Goal: Information Seeking & Learning: Learn about a topic

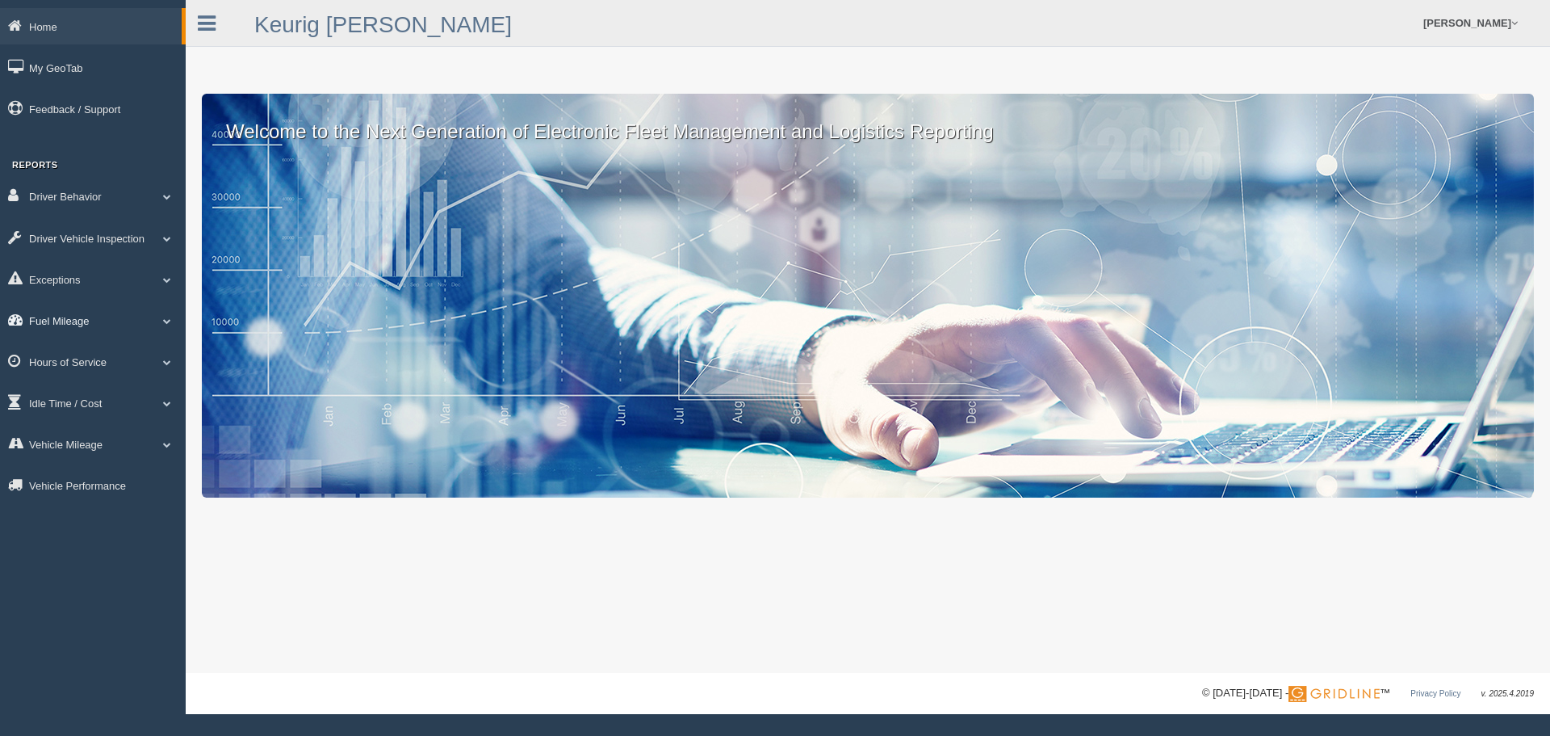
click at [43, 321] on link "Fuel Mileage" at bounding box center [93, 320] width 186 height 36
click at [44, 384] on link "Fuel Mileage" at bounding box center [105, 386] width 153 height 29
click at [50, 316] on link "Fuel Mileage" at bounding box center [93, 320] width 186 height 36
click at [55, 391] on link "Fuel Mileage" at bounding box center [105, 386] width 153 height 29
click at [66, 313] on link "Fuel Mileage" at bounding box center [93, 320] width 186 height 36
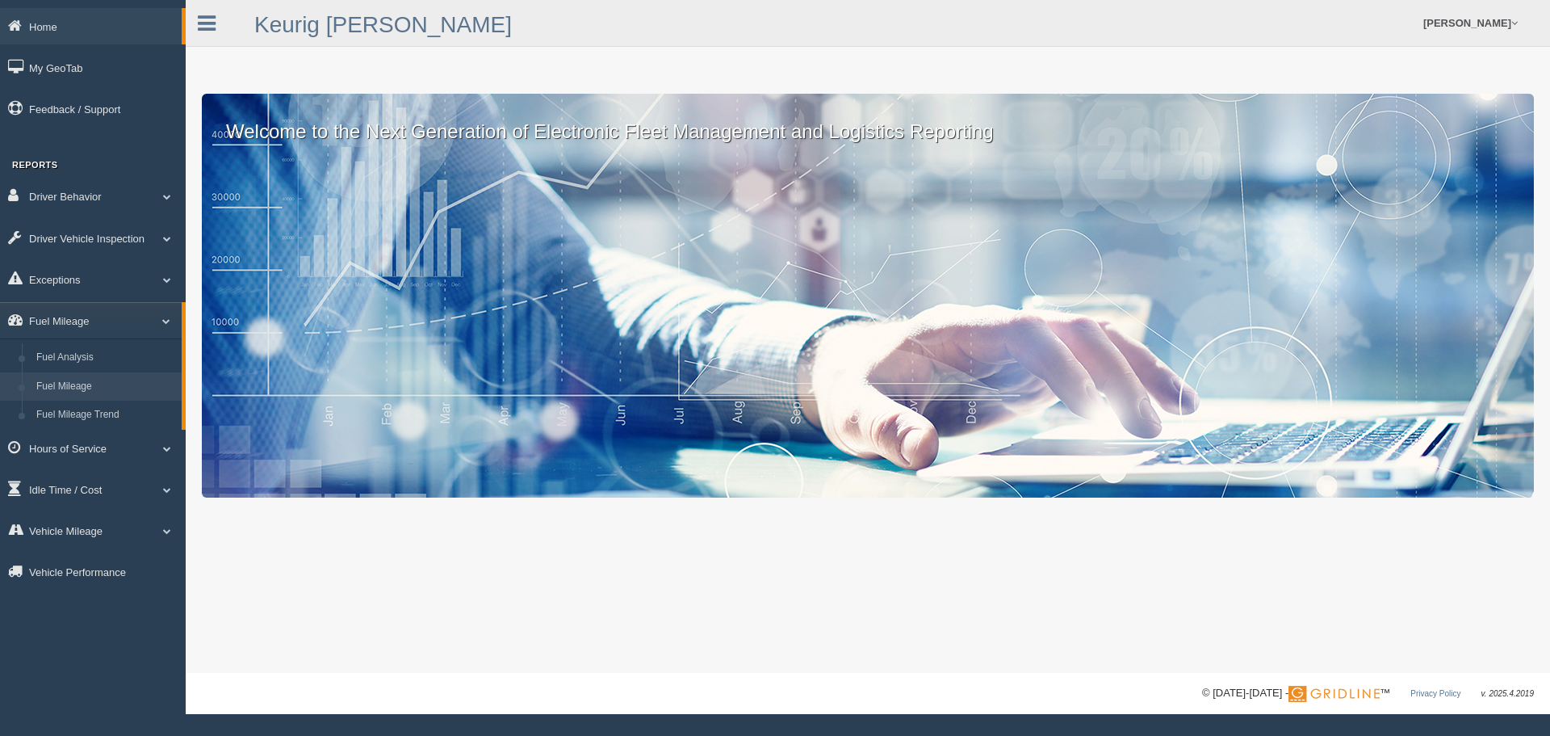
click at [61, 381] on link "Fuel Mileage" at bounding box center [105, 386] width 153 height 29
click at [80, 322] on link "Fuel Mileage" at bounding box center [93, 320] width 186 height 36
click at [74, 380] on link "Fuel Mileage" at bounding box center [105, 386] width 153 height 29
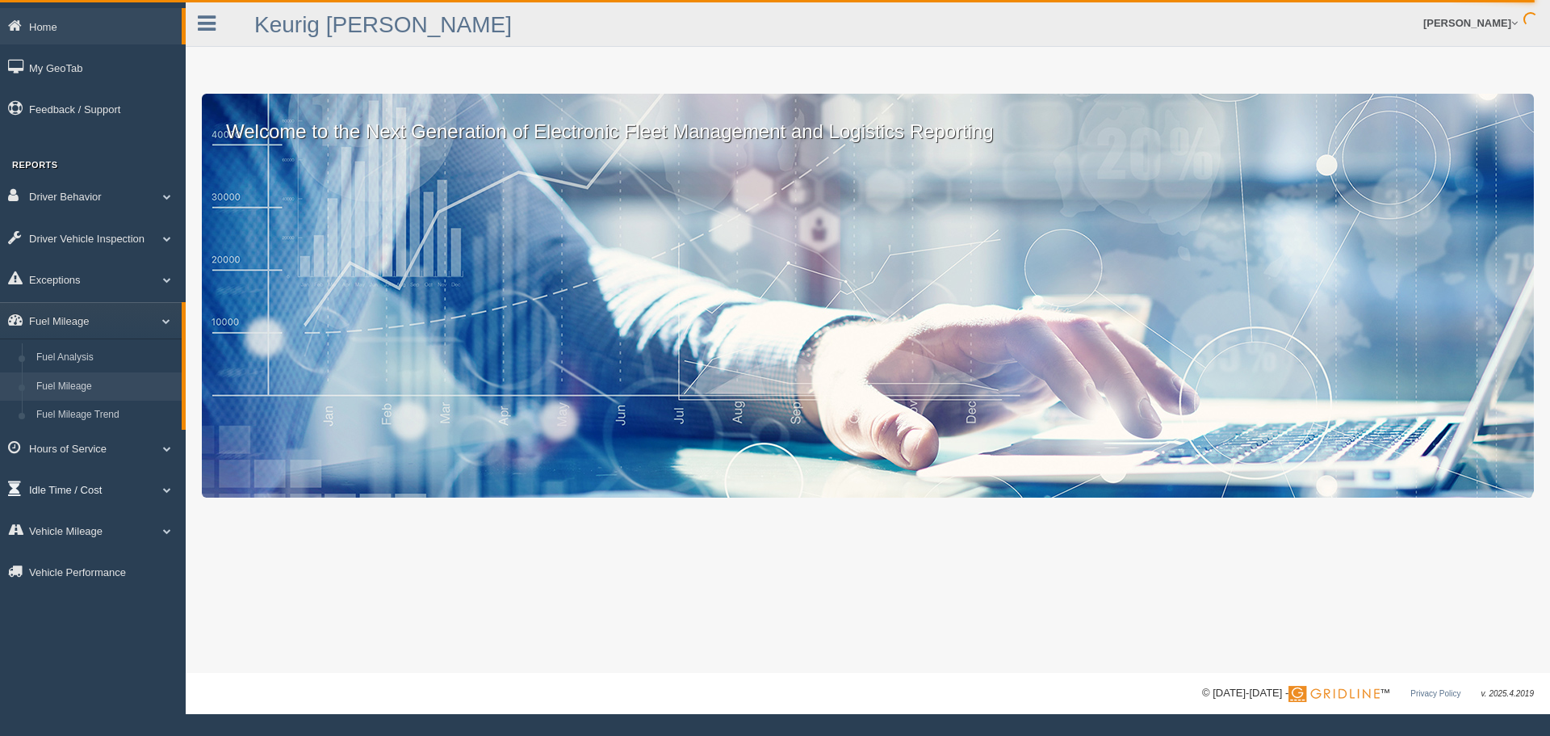
click at [81, 490] on link "Idle Time / Cost" at bounding box center [93, 489] width 186 height 36
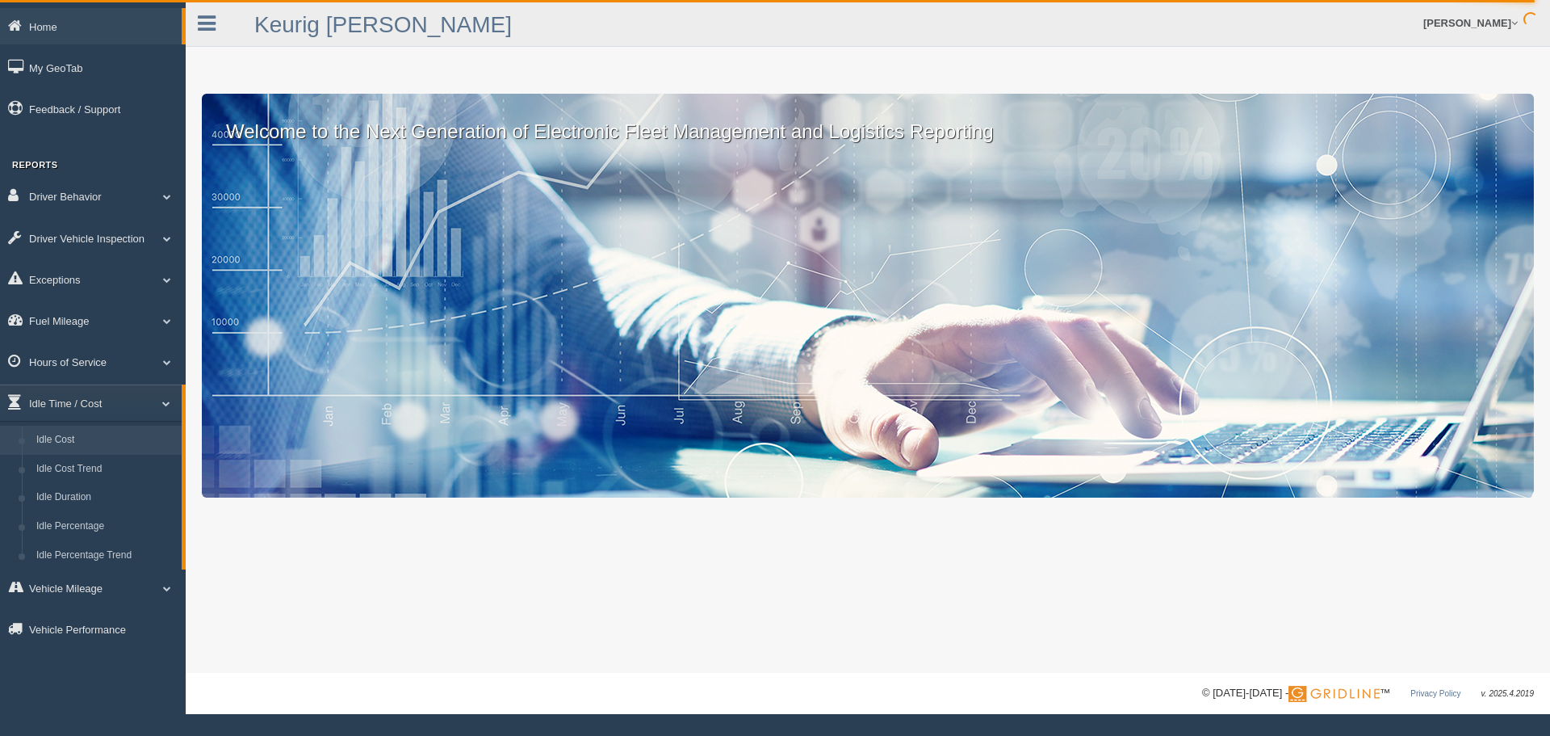
click at [72, 447] on link "Idle Cost" at bounding box center [105, 440] width 153 height 29
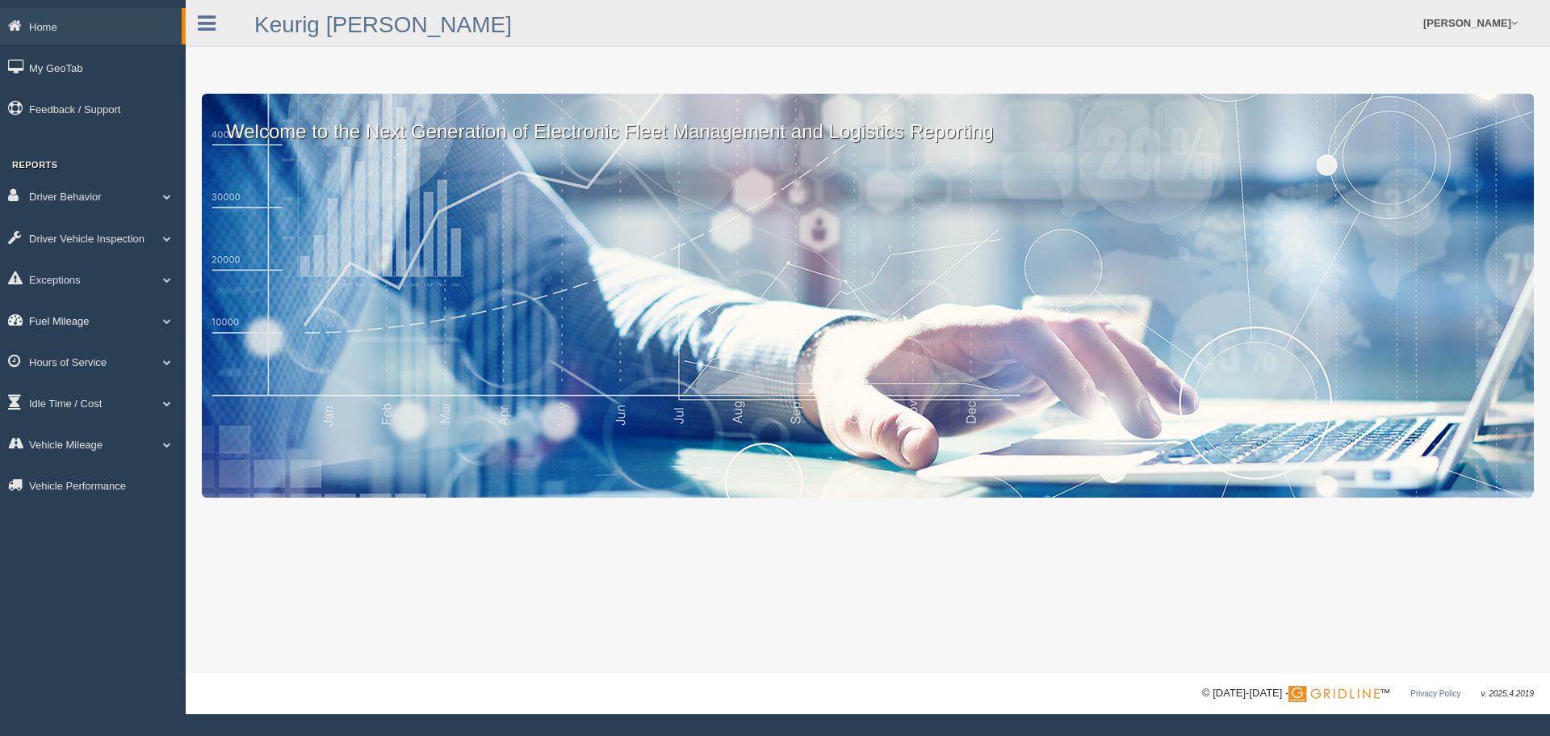
click at [60, 319] on link "Fuel Mileage" at bounding box center [93, 320] width 186 height 36
click at [60, 379] on link "Fuel Mileage" at bounding box center [105, 386] width 153 height 29
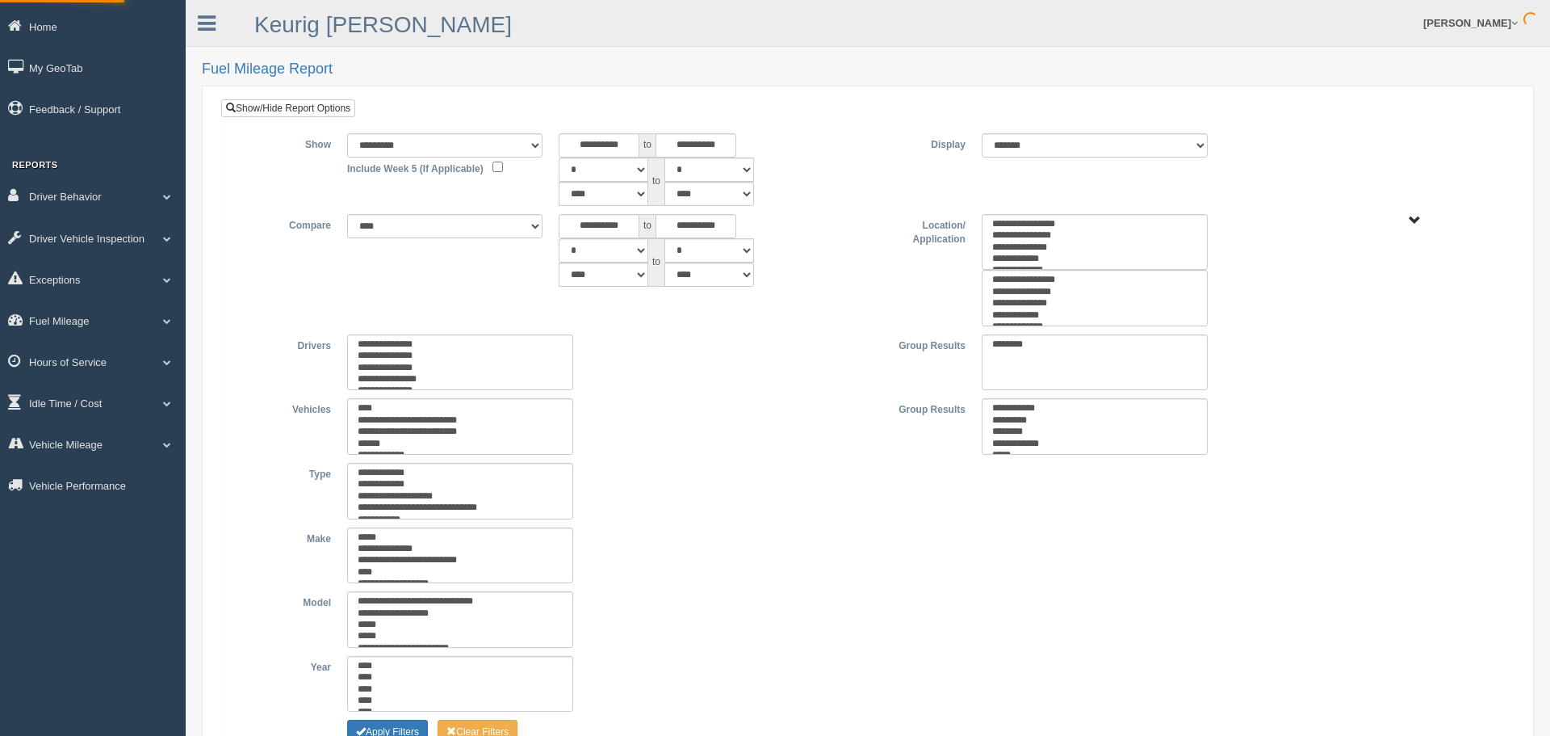
type input "********"
type input "*********"
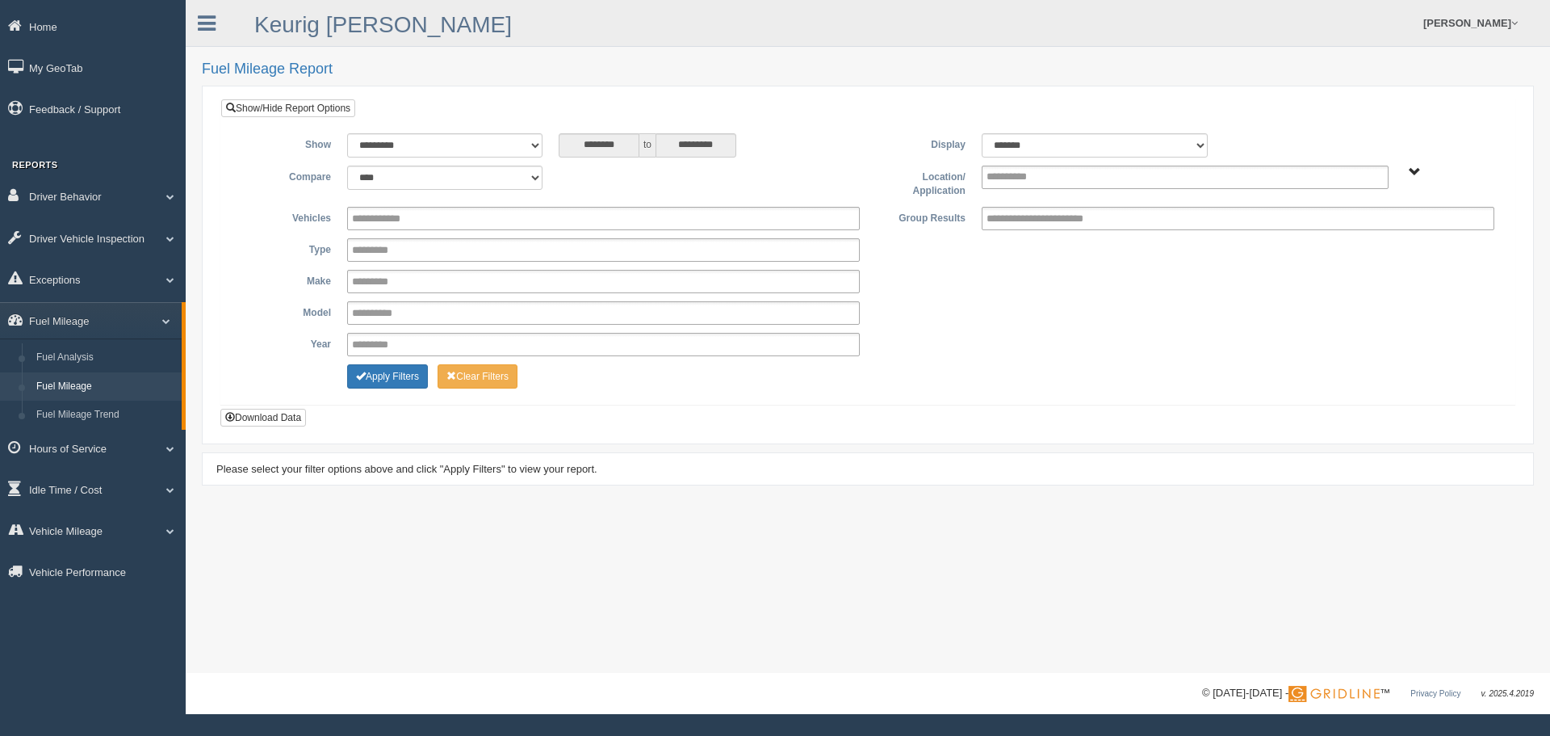
click at [1416, 167] on span "Plains - OTR" at bounding box center [1415, 172] width 12 height 12
click at [1369, 225] on button "Plains - OTR" at bounding box center [1358, 230] width 75 height 18
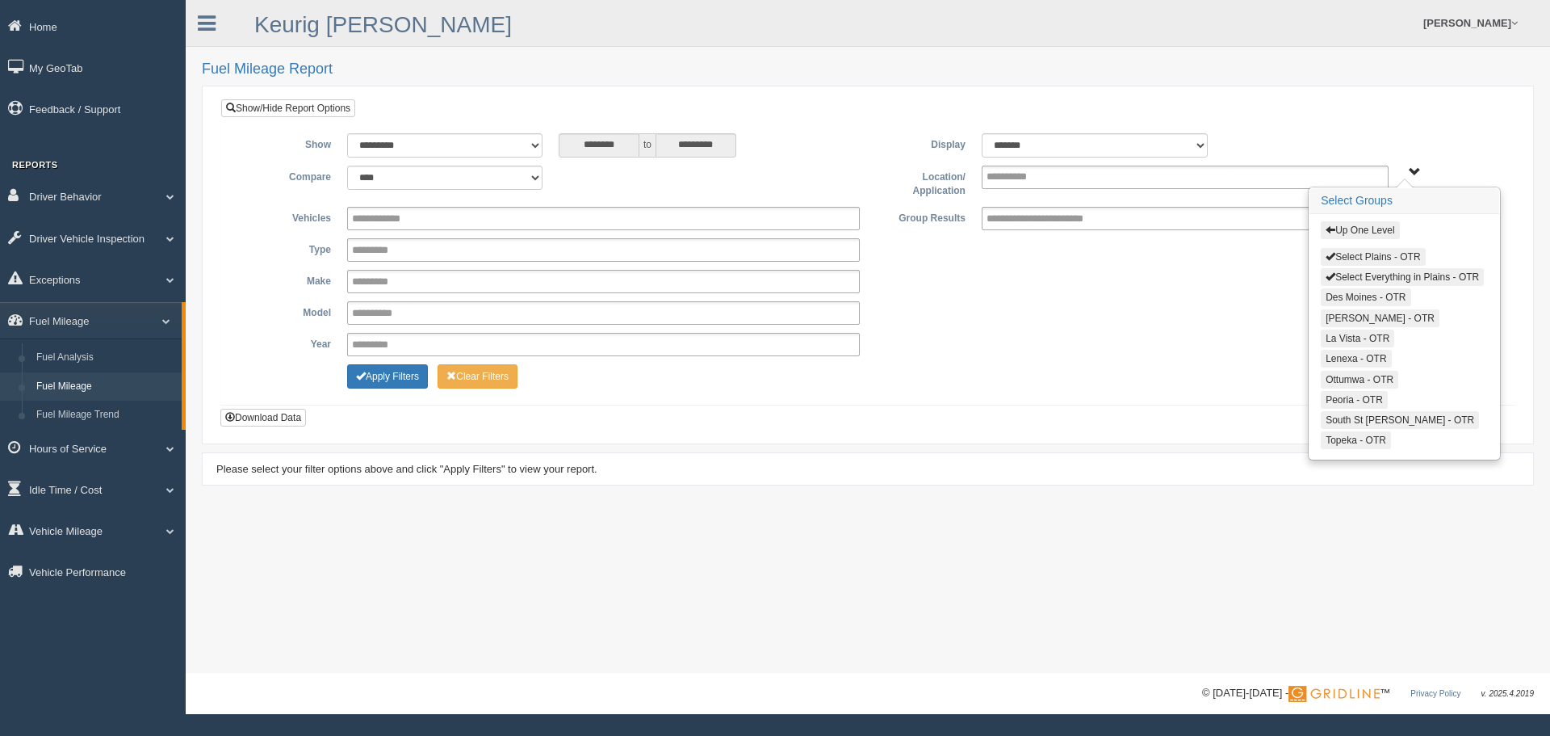
click at [1331, 254] on span "button" at bounding box center [1331, 256] width 10 height 10
click at [1331, 273] on span "button" at bounding box center [1331, 276] width 10 height 10
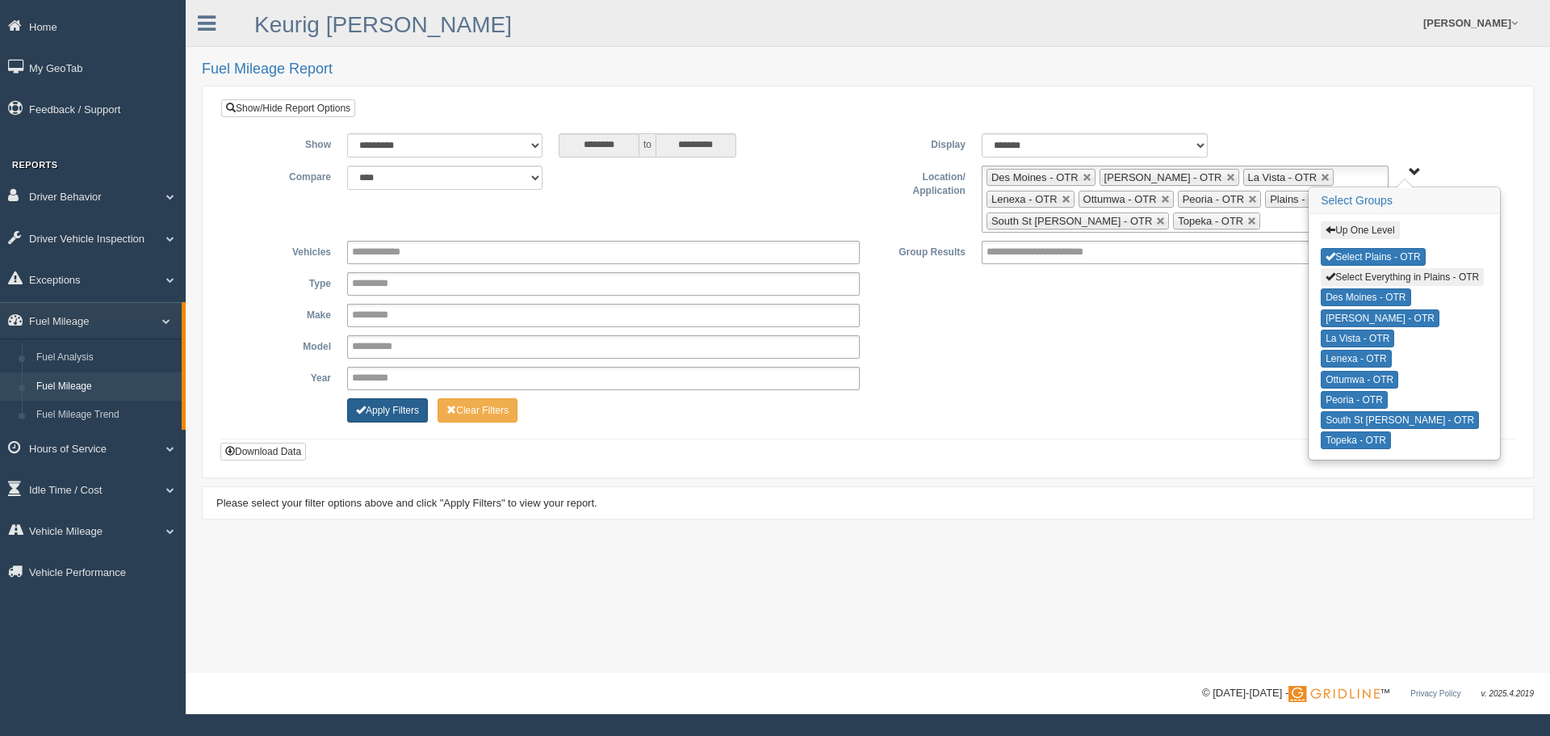
click at [367, 412] on button "Apply Filters" at bounding box center [387, 410] width 81 height 24
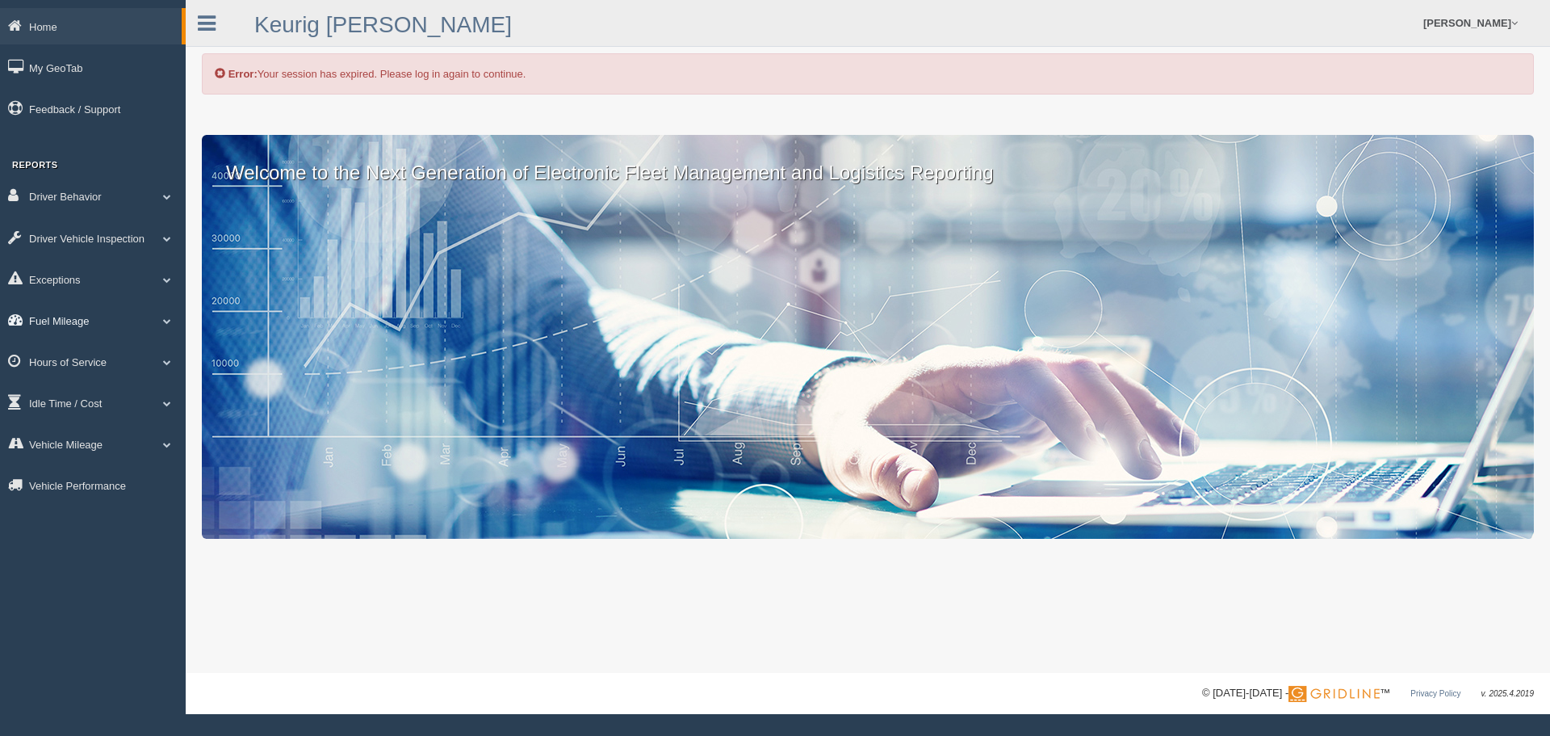
click at [52, 324] on link "Fuel Mileage" at bounding box center [93, 320] width 186 height 36
click at [57, 374] on link "Fuel Mileage" at bounding box center [105, 386] width 153 height 29
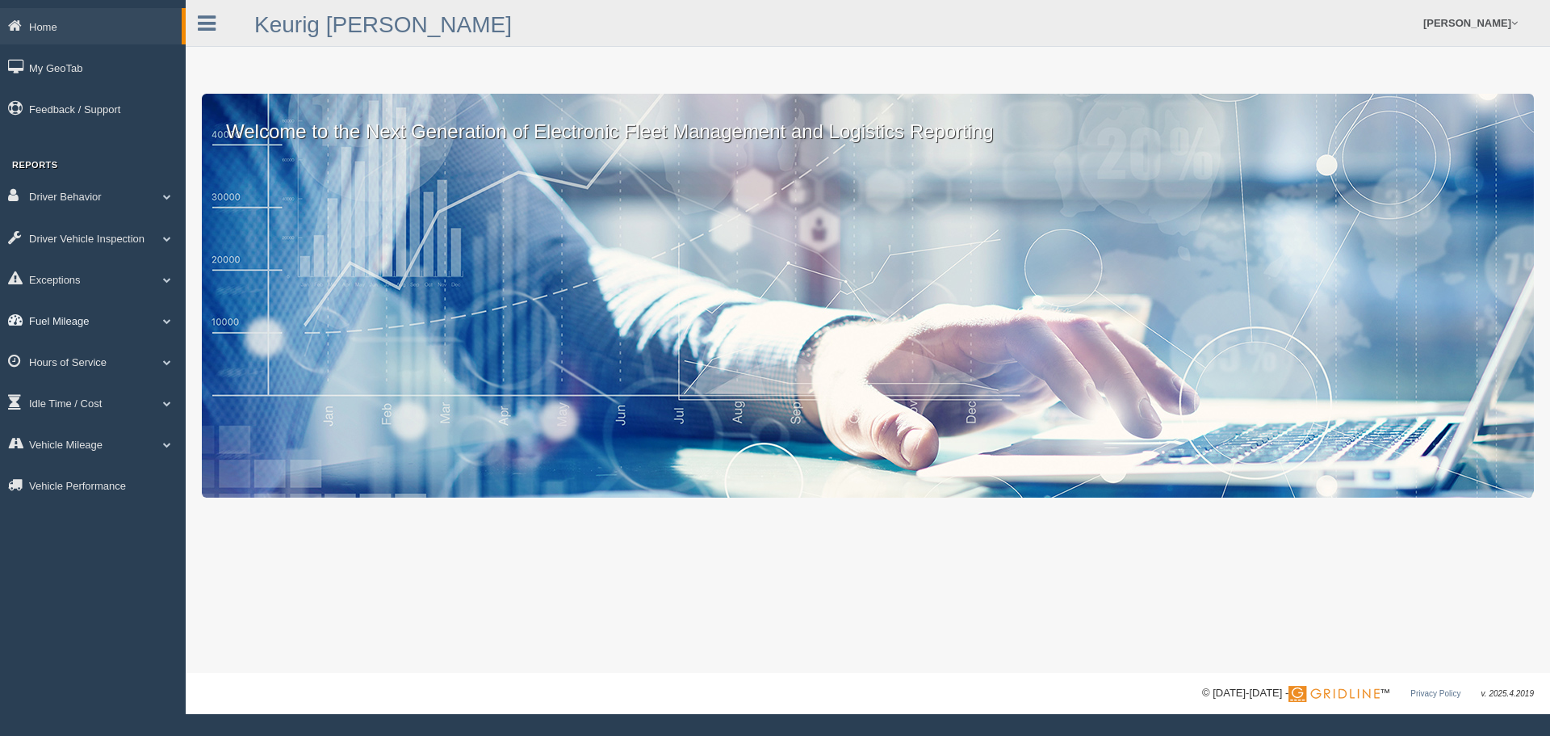
click at [94, 315] on link "Fuel Mileage" at bounding box center [93, 320] width 186 height 36
click at [73, 380] on link "Fuel Mileage" at bounding box center [105, 386] width 153 height 29
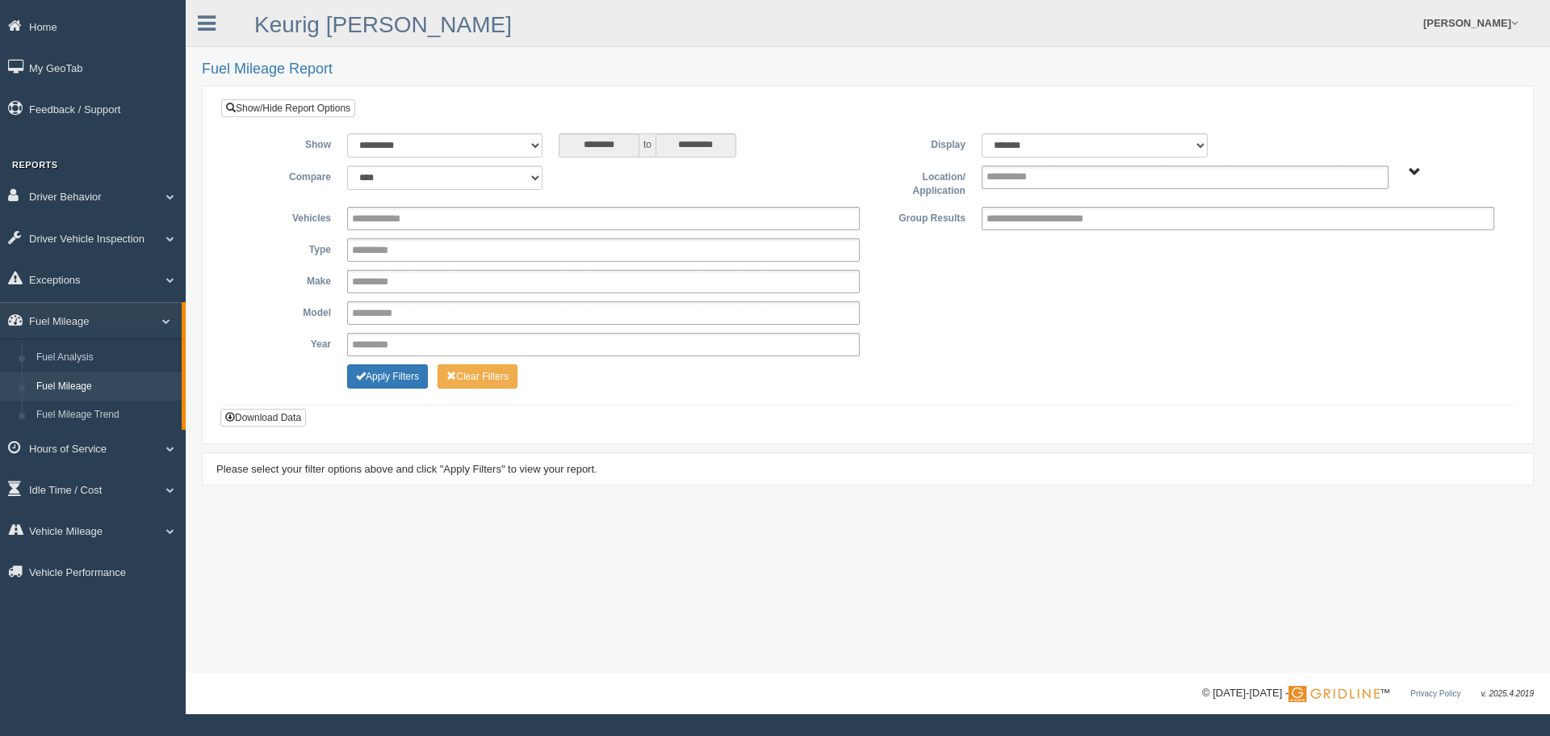
click at [1415, 166] on span "Plains - OTR" at bounding box center [1415, 172] width 12 height 12
click at [1361, 229] on button "Plains - OTR" at bounding box center [1358, 230] width 75 height 18
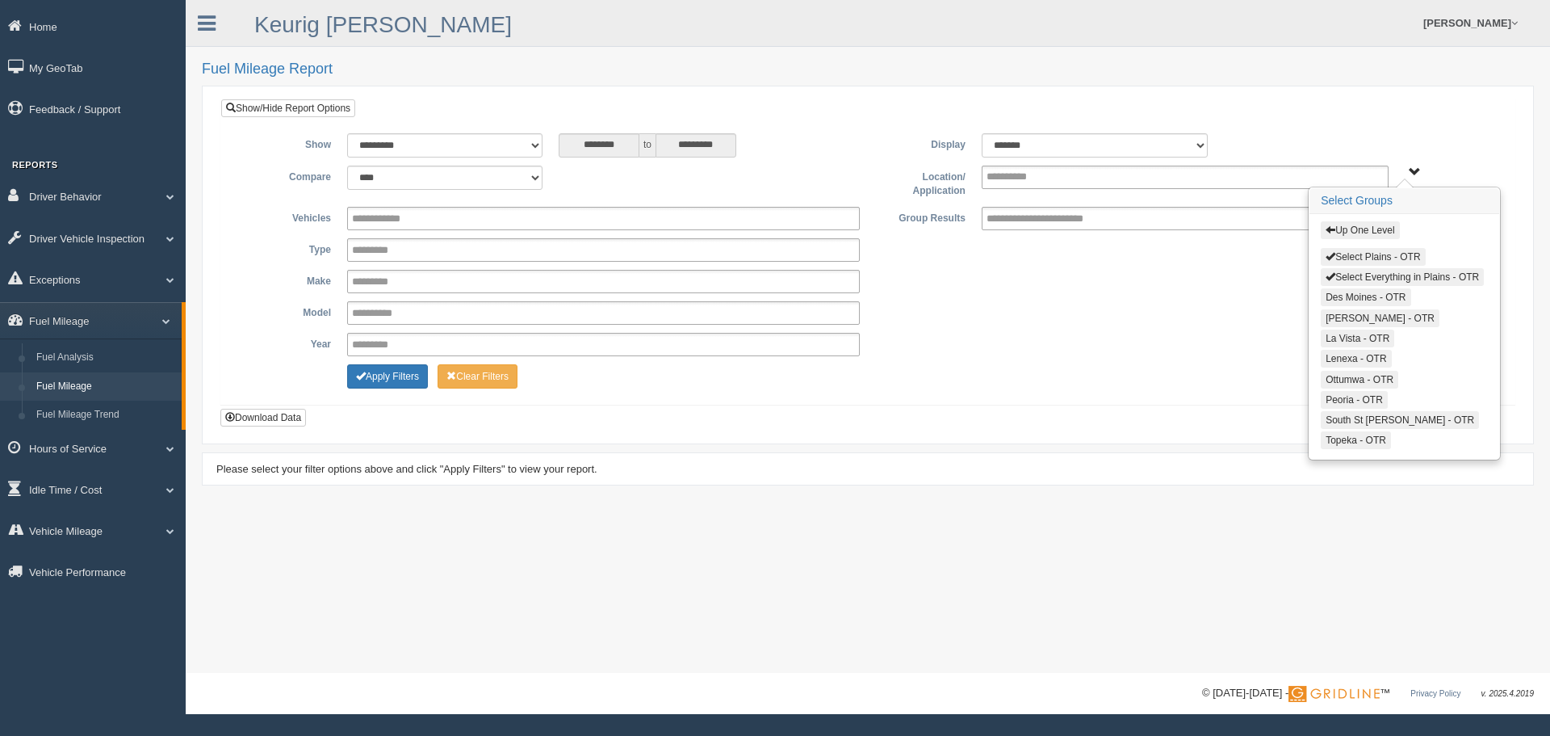
click at [1329, 252] on span "button" at bounding box center [1331, 256] width 10 height 10
click at [1327, 272] on span "button" at bounding box center [1331, 276] width 10 height 10
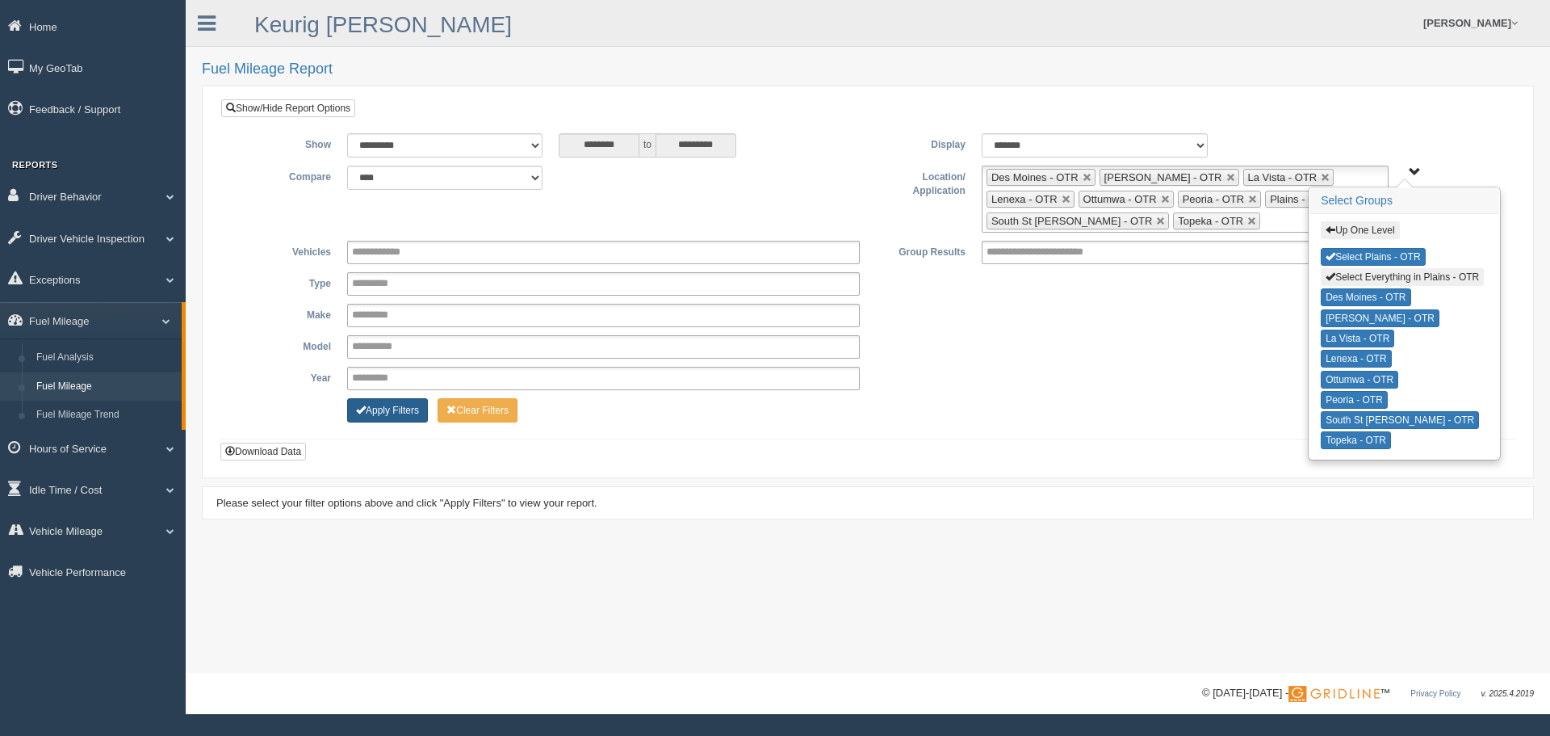
click at [374, 400] on button "Apply Filters" at bounding box center [387, 410] width 81 height 24
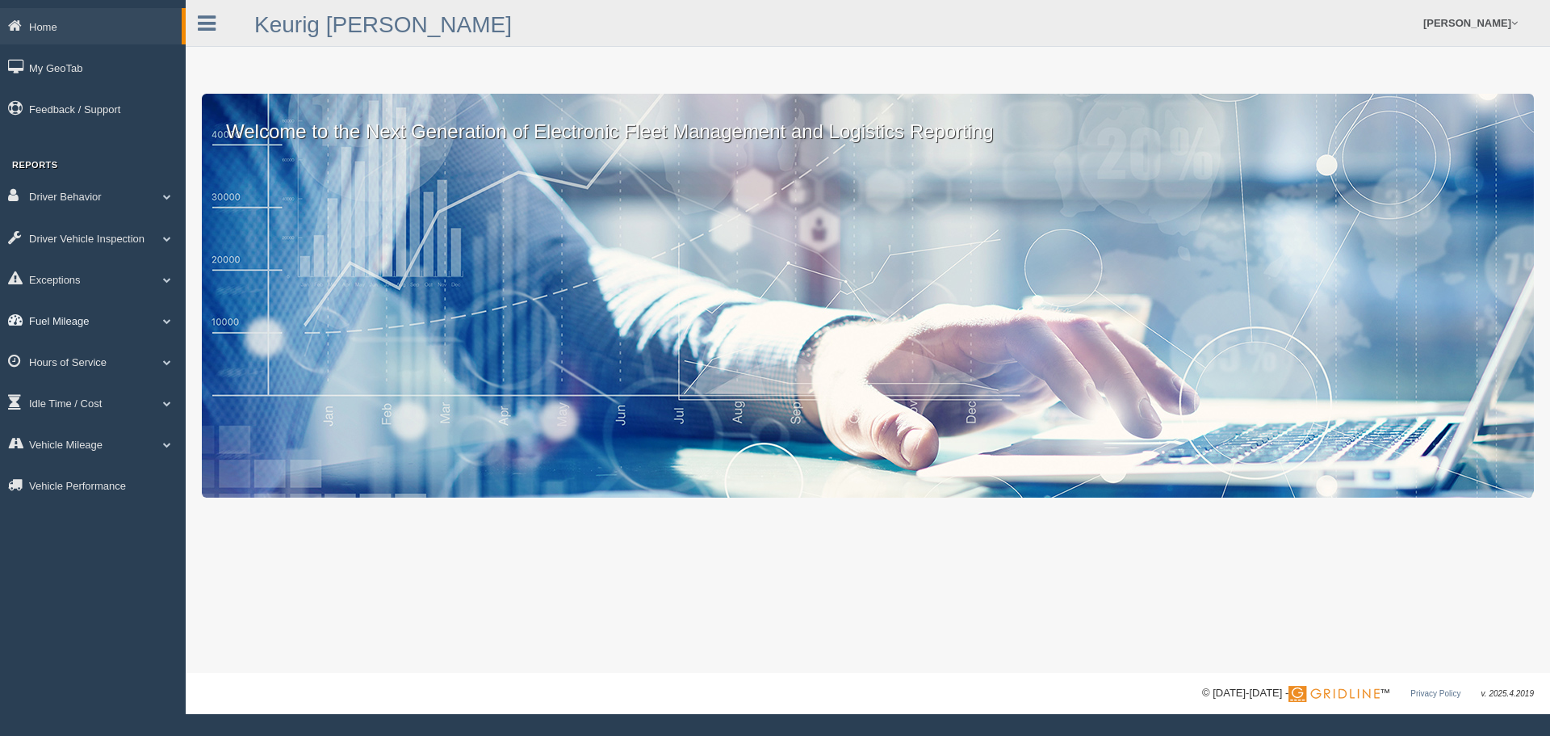
click at [69, 317] on link "Fuel Mileage" at bounding box center [93, 320] width 186 height 36
click at [65, 389] on link "Fuel Mileage" at bounding box center [105, 386] width 153 height 29
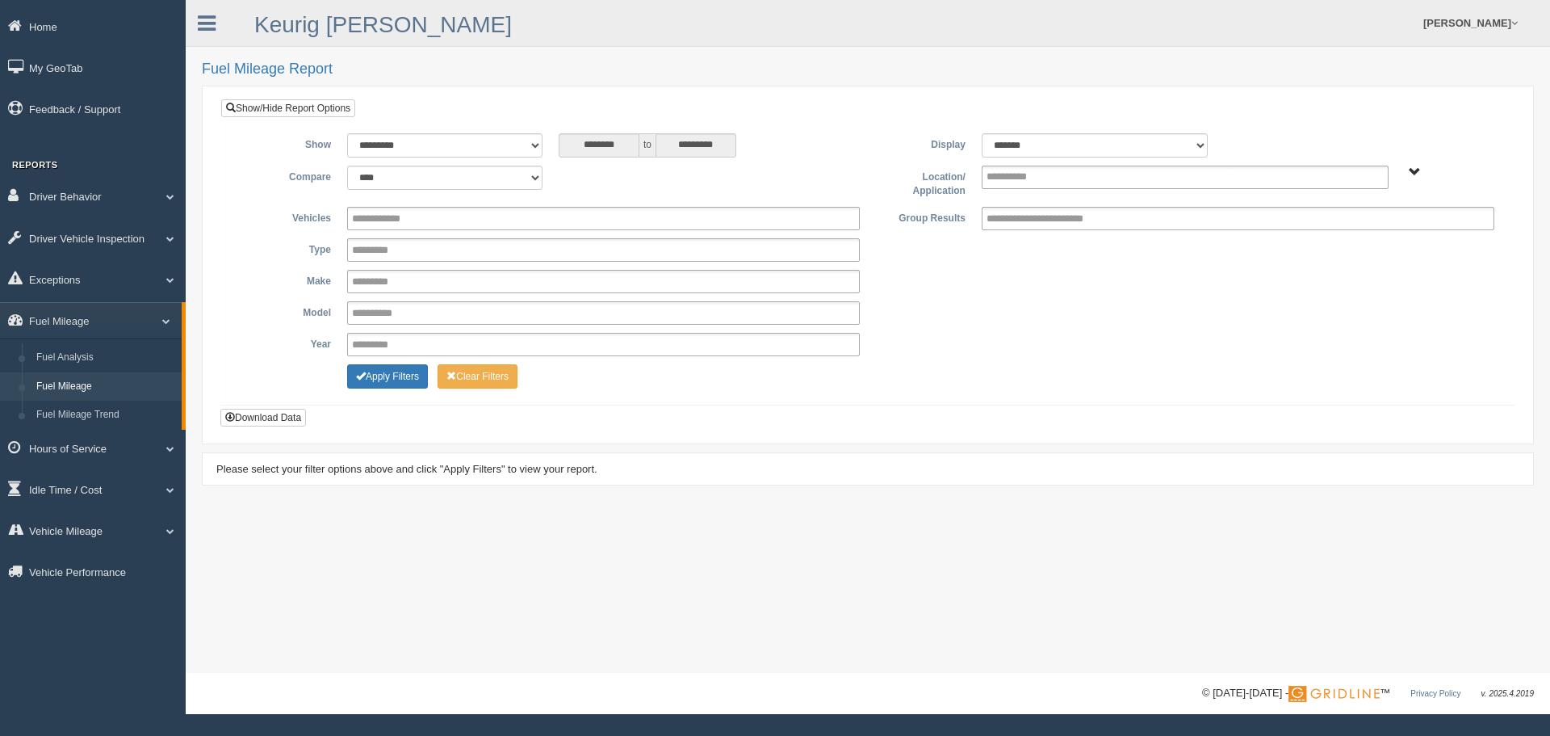
click at [1411, 174] on span "Plains - OTR" at bounding box center [1415, 172] width 12 height 12
click at [1352, 232] on button "Plains - OTR" at bounding box center [1358, 230] width 75 height 18
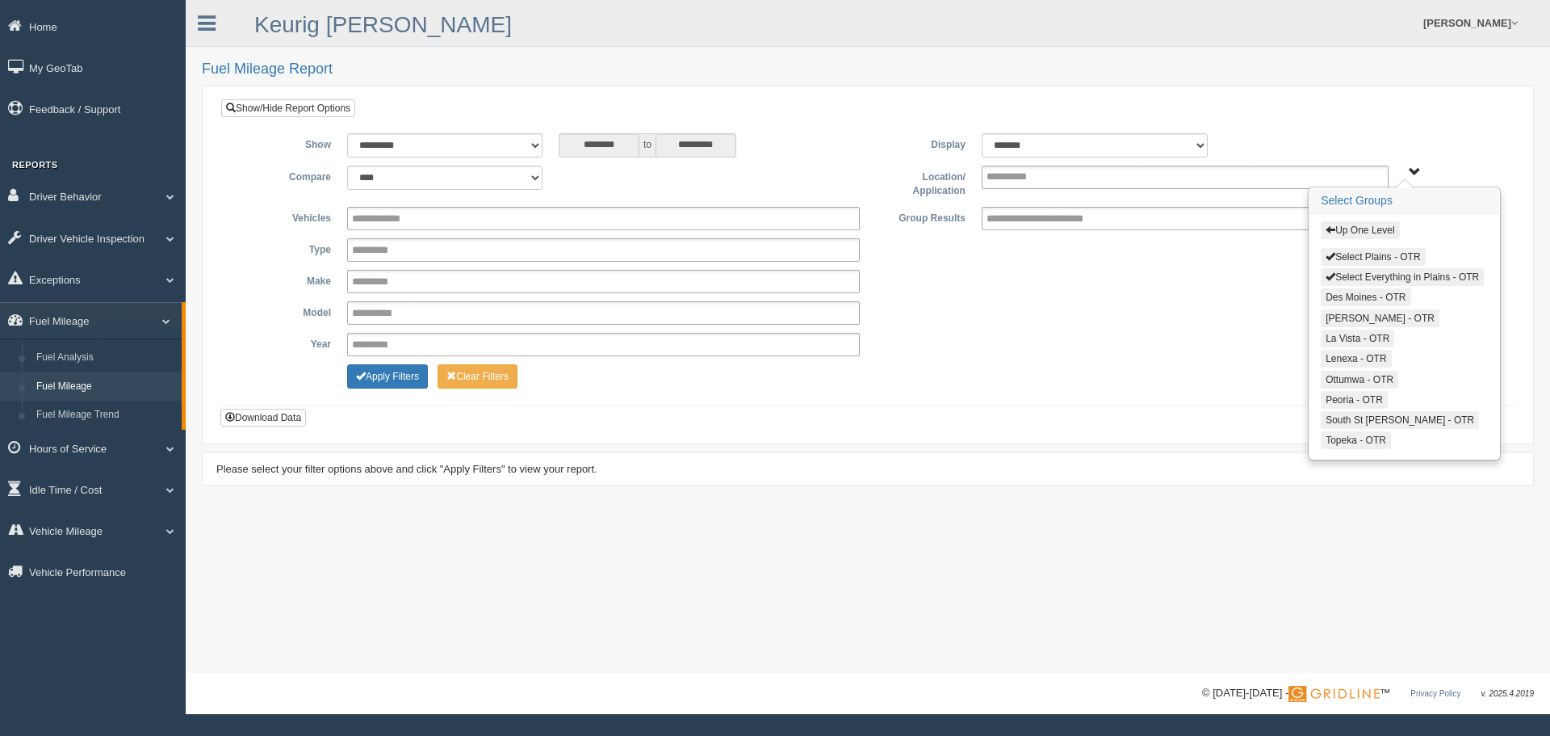
click at [1348, 275] on button "Select Everything in Plains - OTR" at bounding box center [1402, 277] width 163 height 18
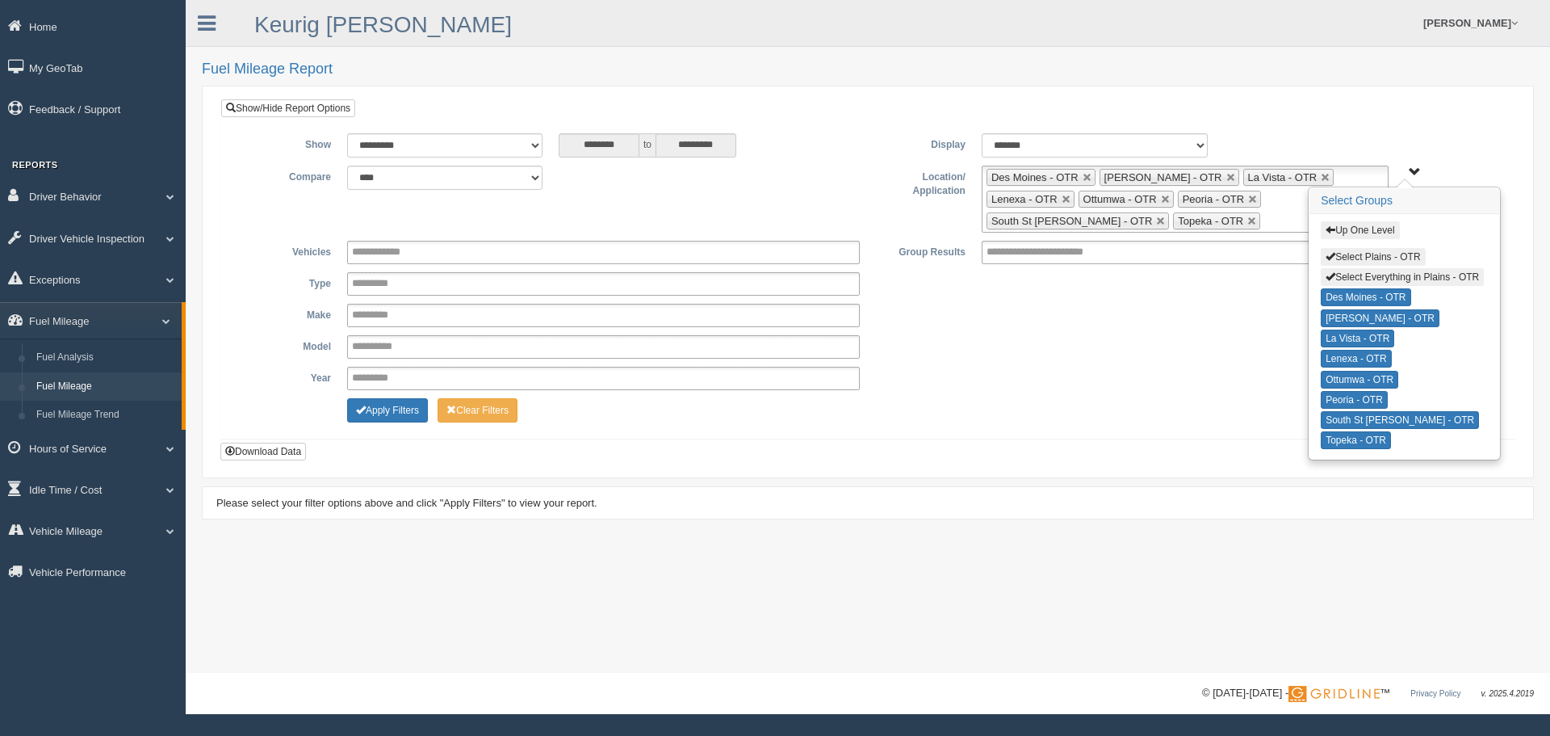
click at [1347, 249] on button "Select Plains - OTR" at bounding box center [1373, 257] width 104 height 18
click at [371, 405] on button "Apply Filters" at bounding box center [387, 410] width 81 height 24
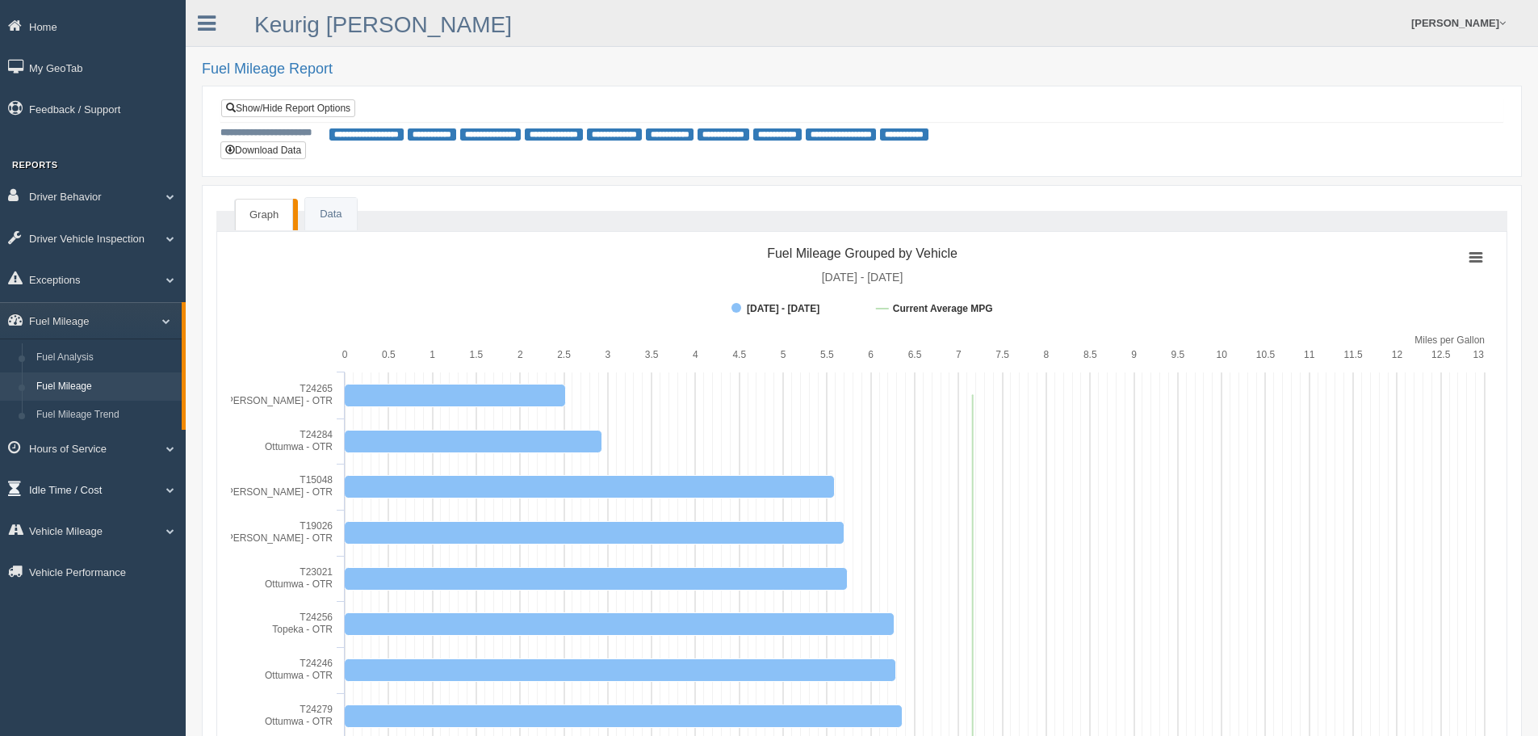
click at [70, 489] on link "Idle Time / Cost" at bounding box center [93, 489] width 186 height 36
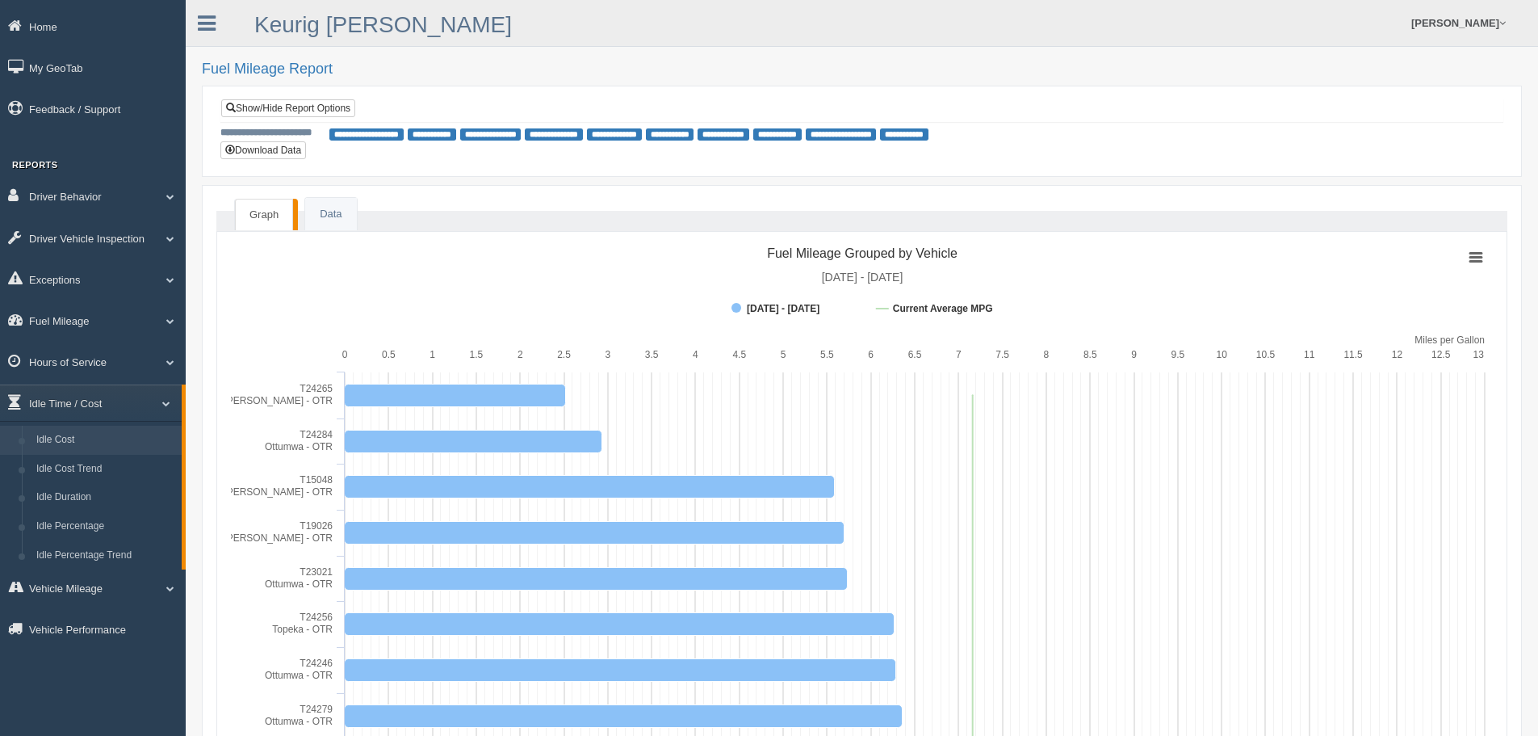
click at [70, 443] on link "Idle Cost" at bounding box center [105, 440] width 153 height 29
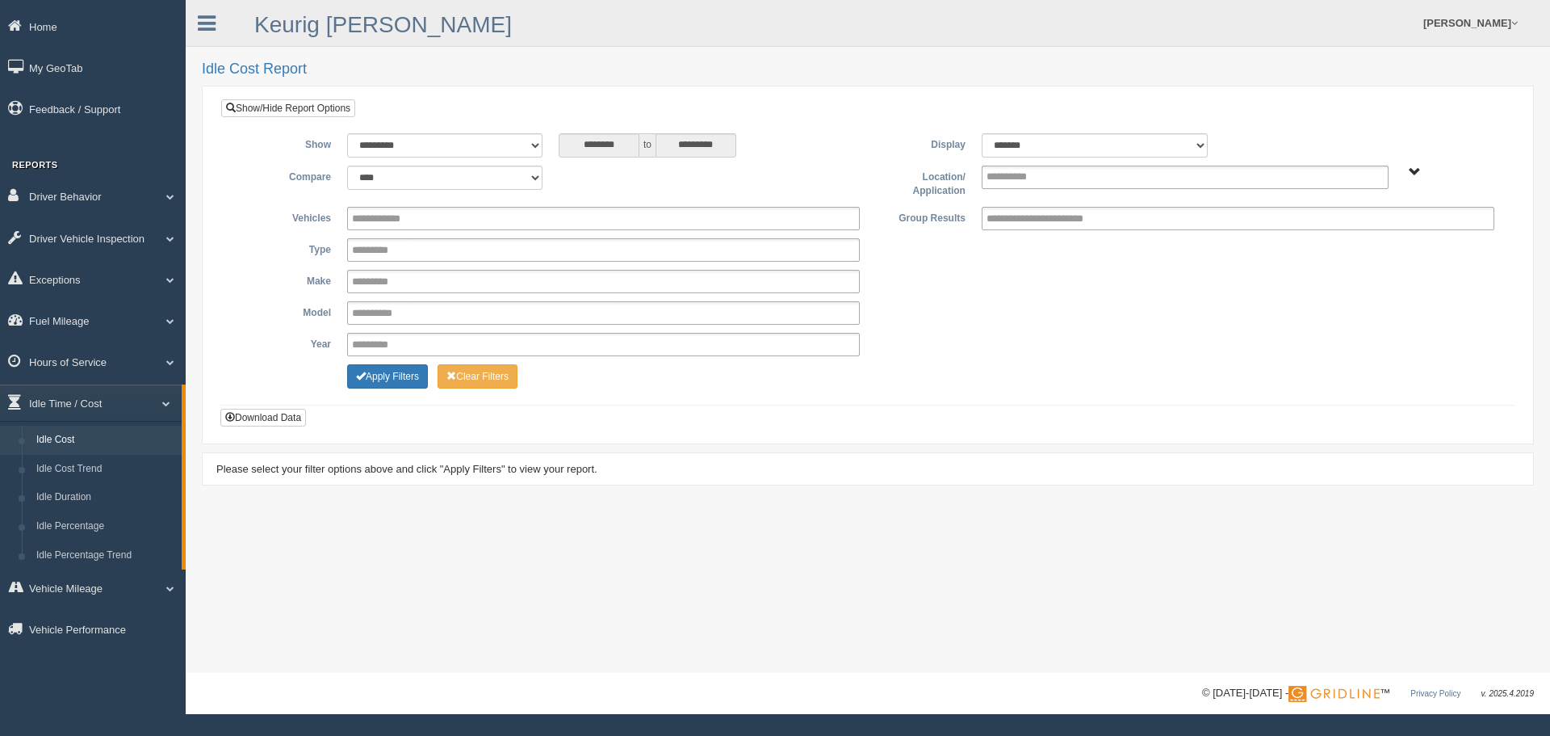
click at [1411, 170] on span "Plains - OTR" at bounding box center [1415, 172] width 12 height 12
click at [1378, 236] on button "Plains - OTR" at bounding box center [1358, 230] width 75 height 18
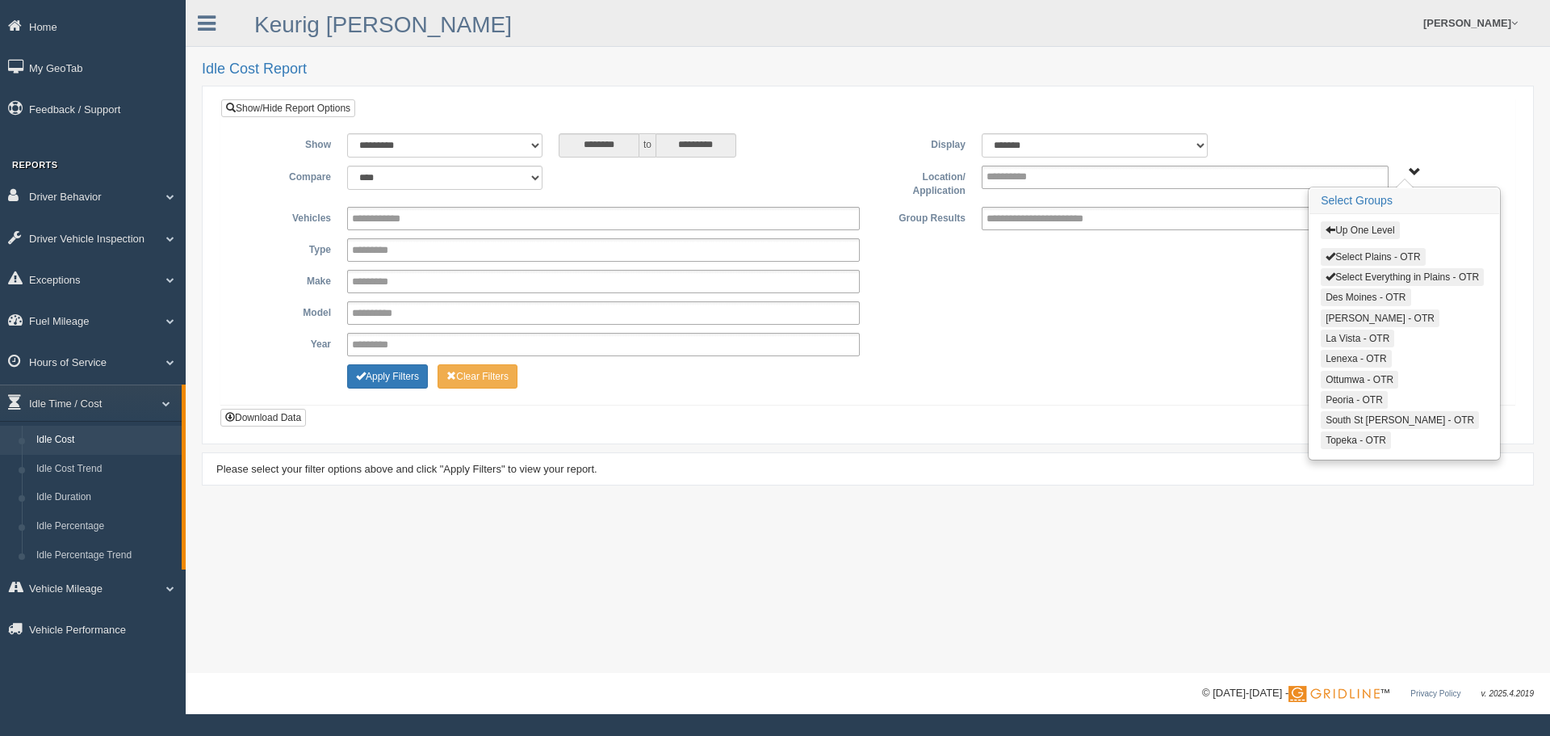
click at [1335, 257] on span "button" at bounding box center [1331, 256] width 10 height 10
click at [1333, 269] on button "Select Everything in Plains - OTR" at bounding box center [1402, 277] width 163 height 18
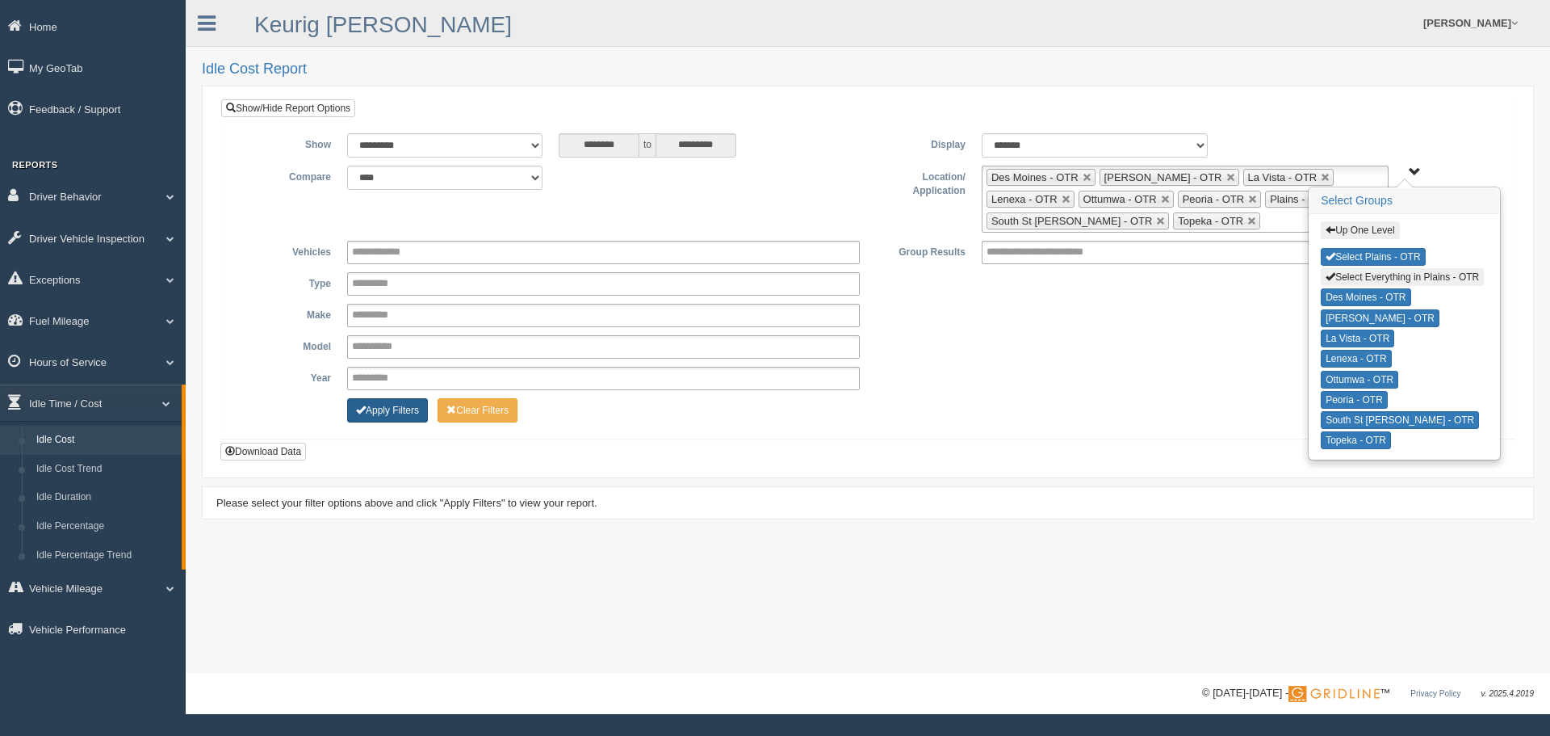
click at [379, 417] on button "Apply Filters" at bounding box center [387, 410] width 81 height 24
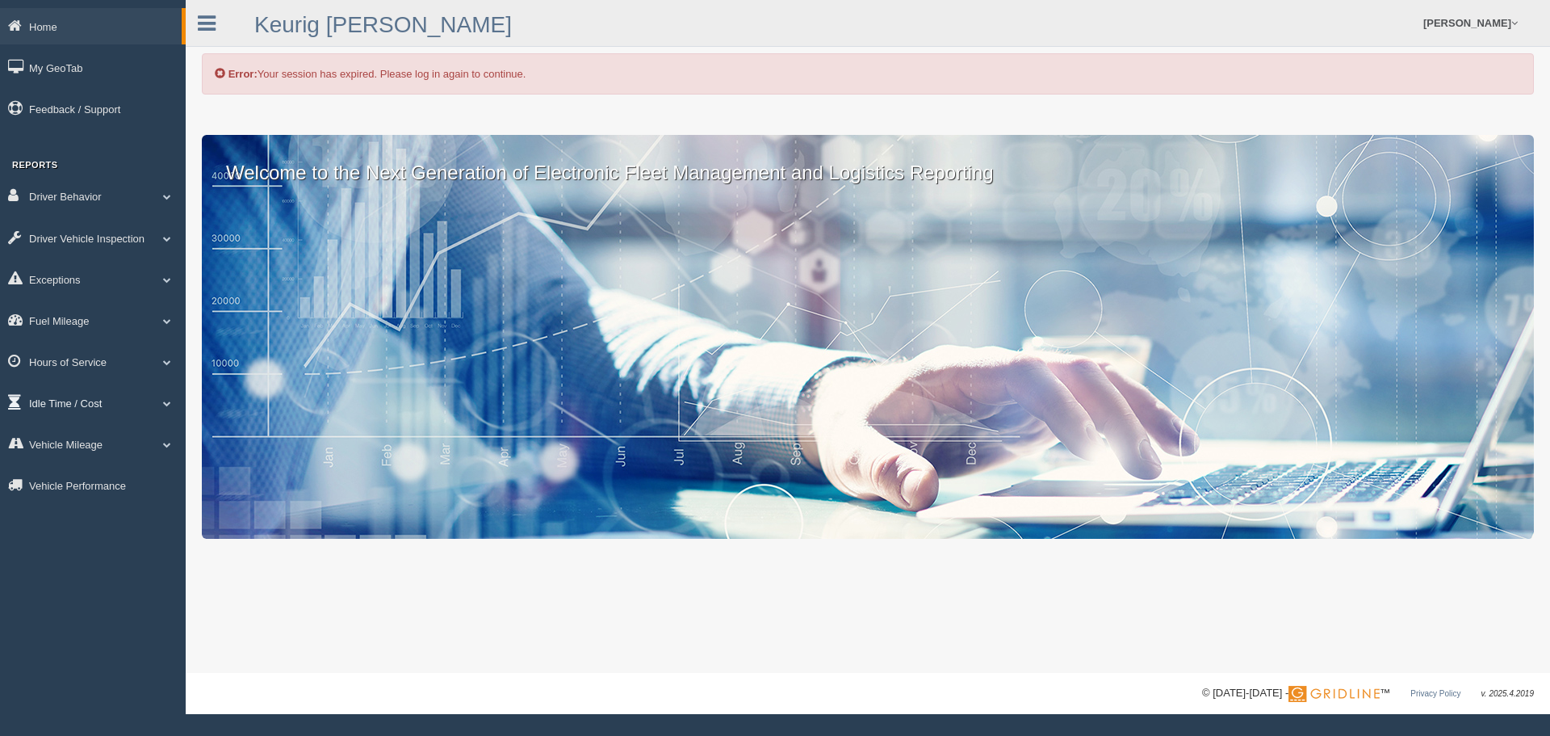
click at [52, 400] on link "Idle Time / Cost" at bounding box center [93, 402] width 186 height 36
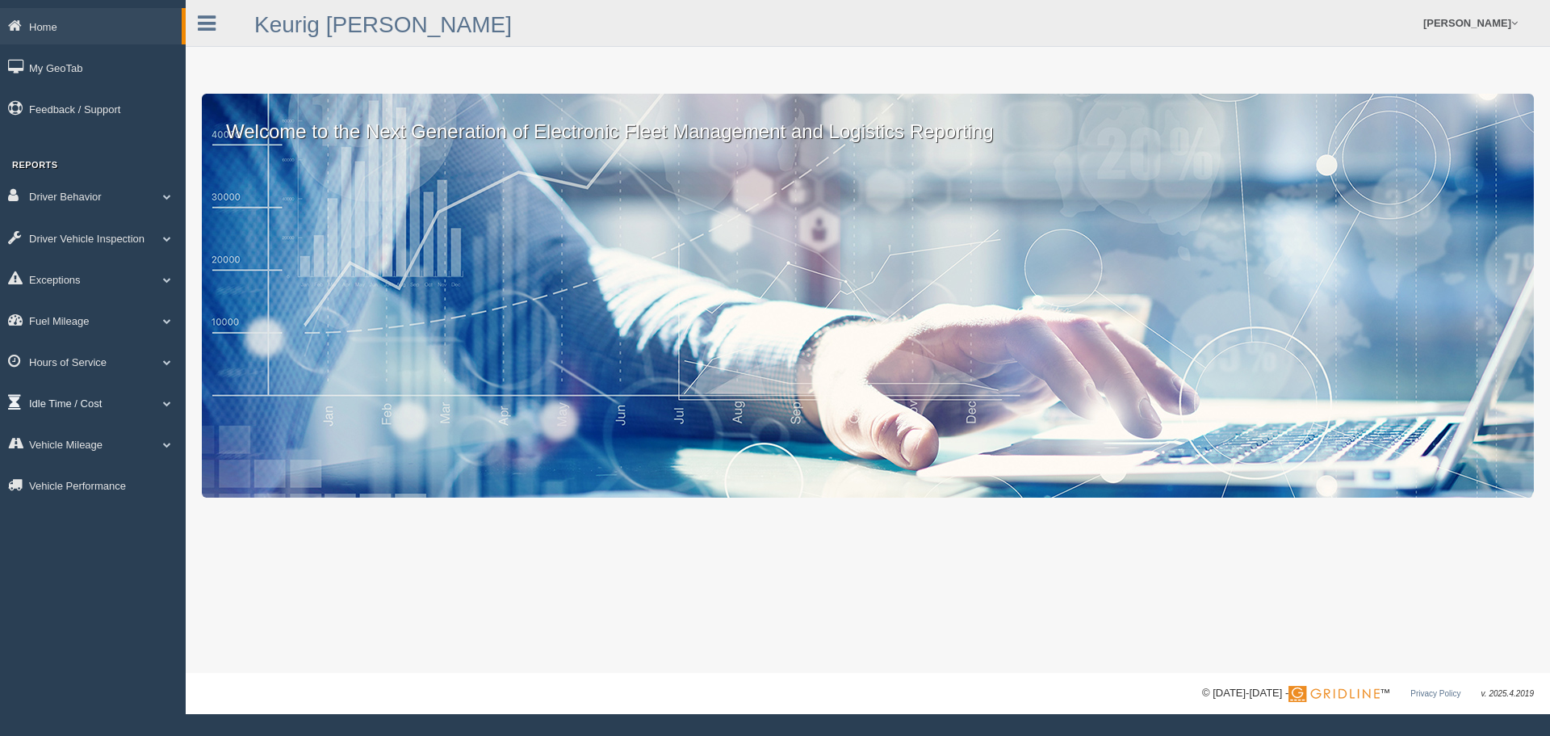
click at [50, 404] on link "Idle Time / Cost" at bounding box center [93, 402] width 186 height 36
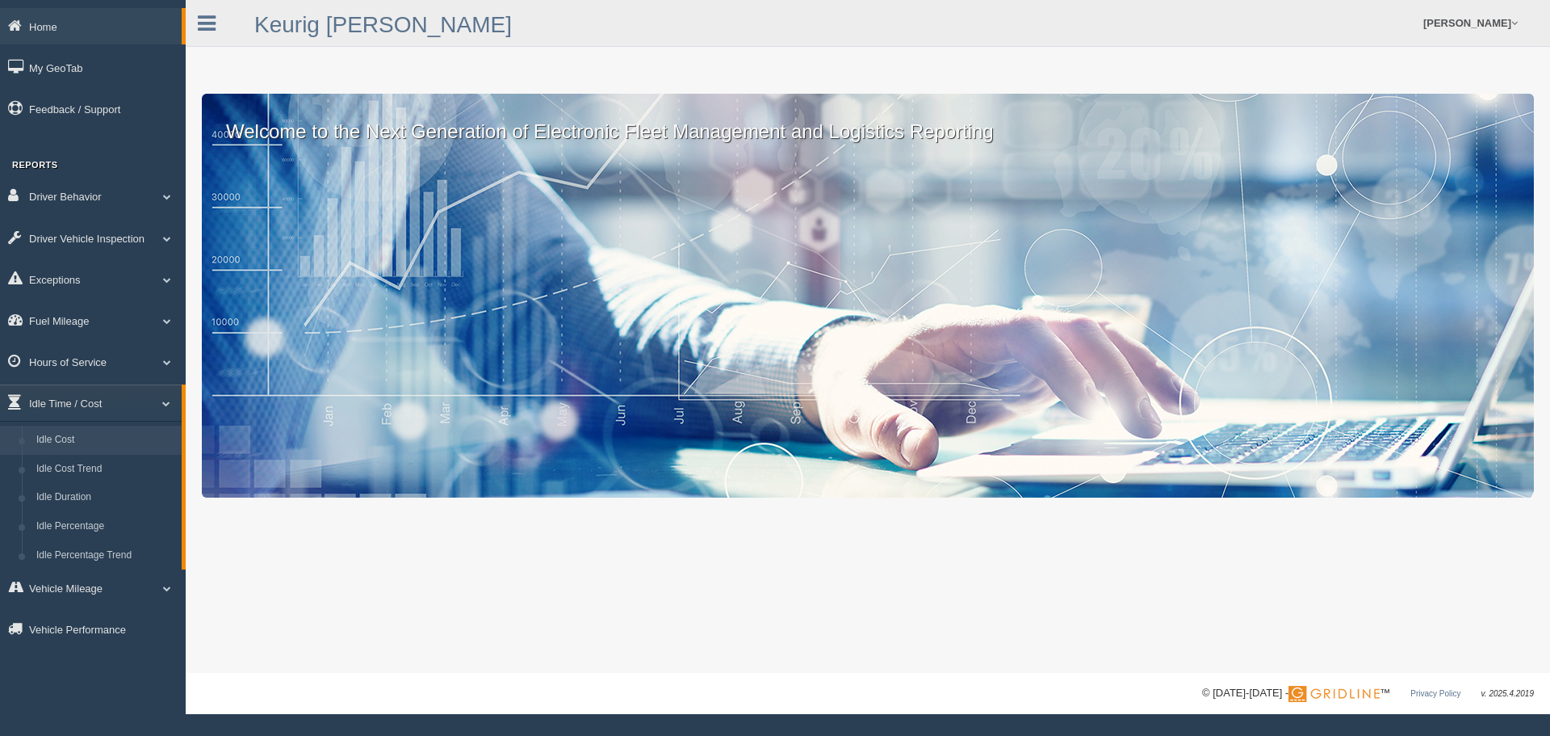
click at [54, 434] on link "Idle Cost" at bounding box center [105, 440] width 153 height 29
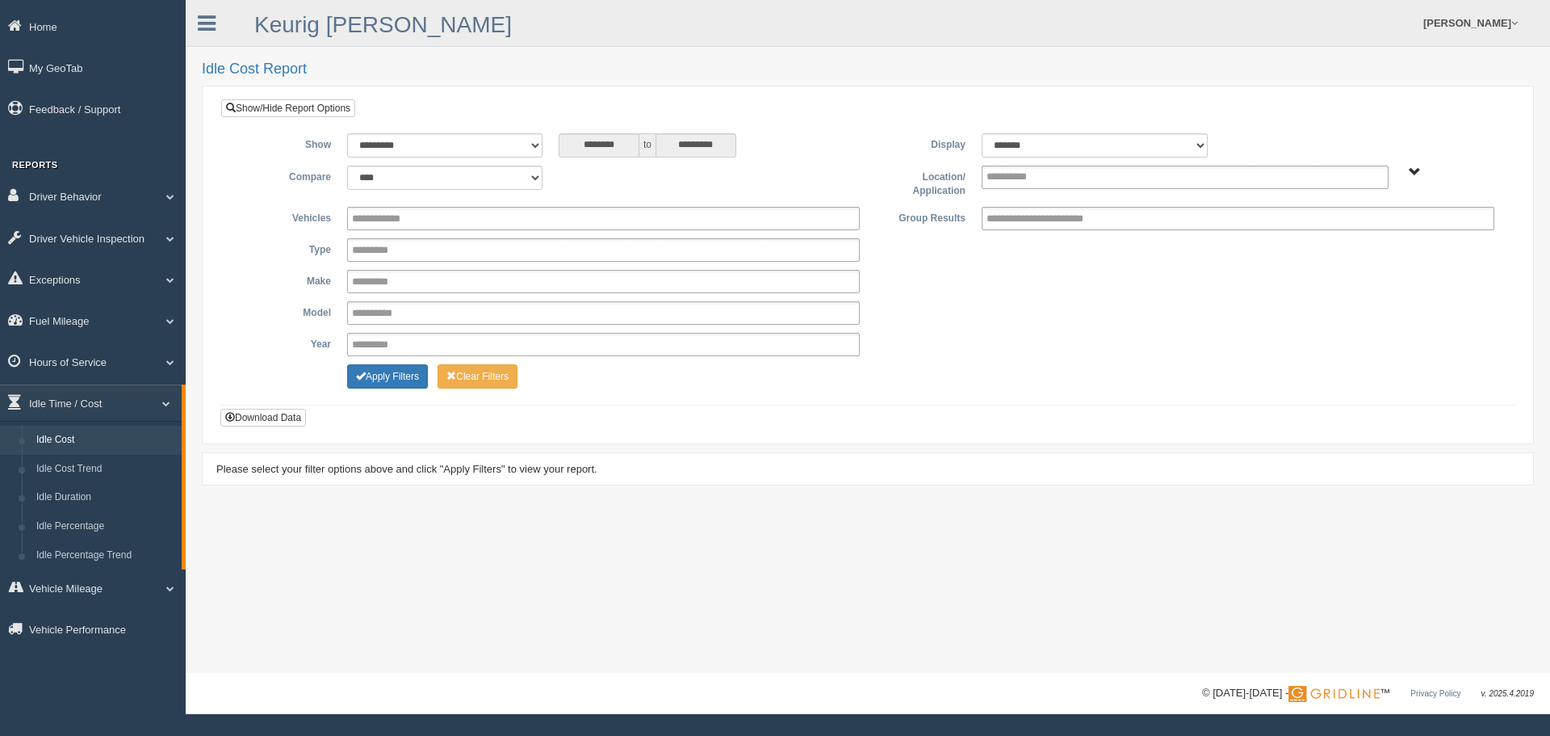
click at [1416, 173] on span "Plains - OTR" at bounding box center [1415, 172] width 12 height 12
click at [1373, 233] on button "Plains - OTR" at bounding box center [1358, 230] width 75 height 18
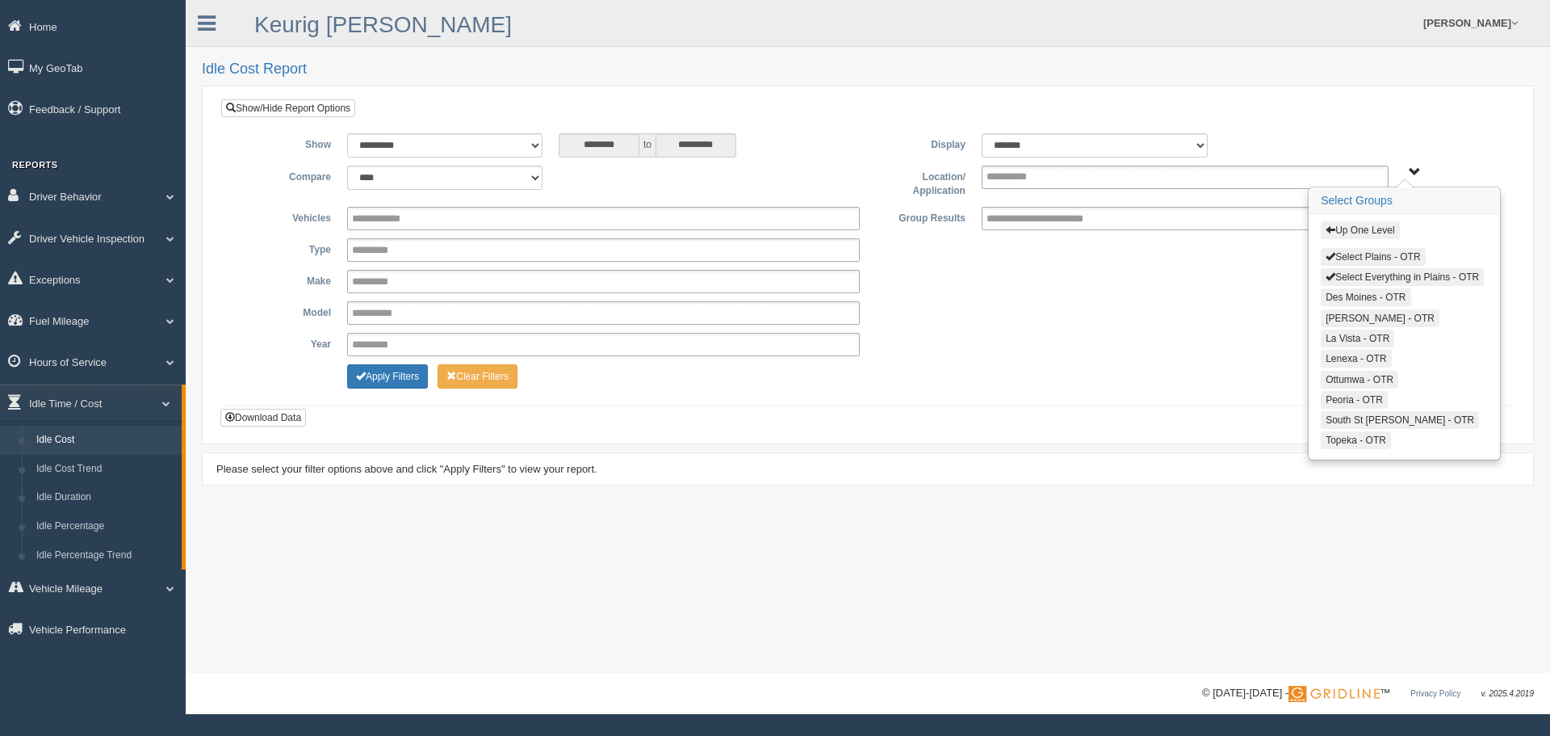
click at [1341, 257] on button "Select Plains - OTR" at bounding box center [1373, 257] width 104 height 18
click at [1337, 270] on button "Select Everything in Plains - OTR" at bounding box center [1402, 277] width 163 height 18
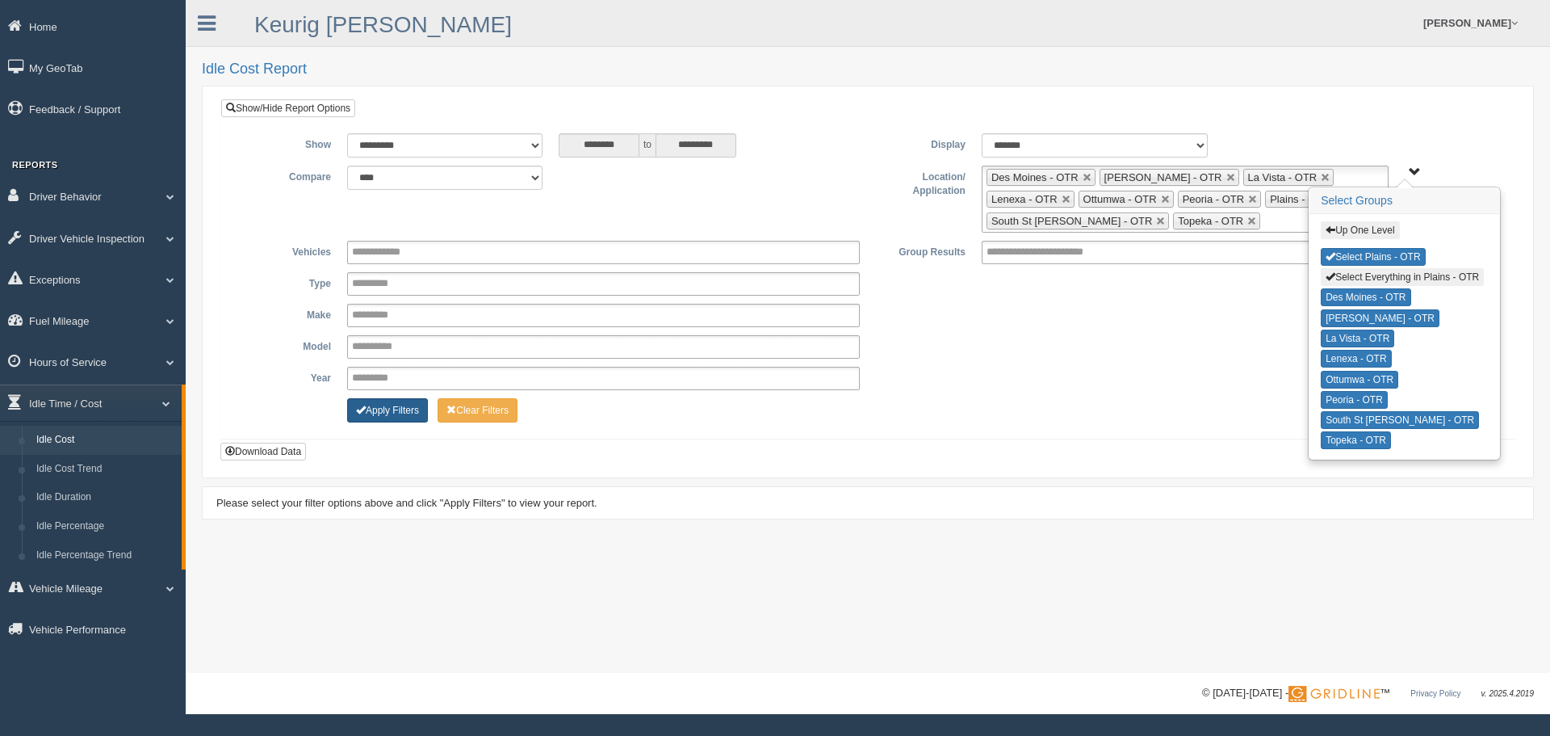
click at [400, 418] on button "Apply Filters" at bounding box center [387, 410] width 81 height 24
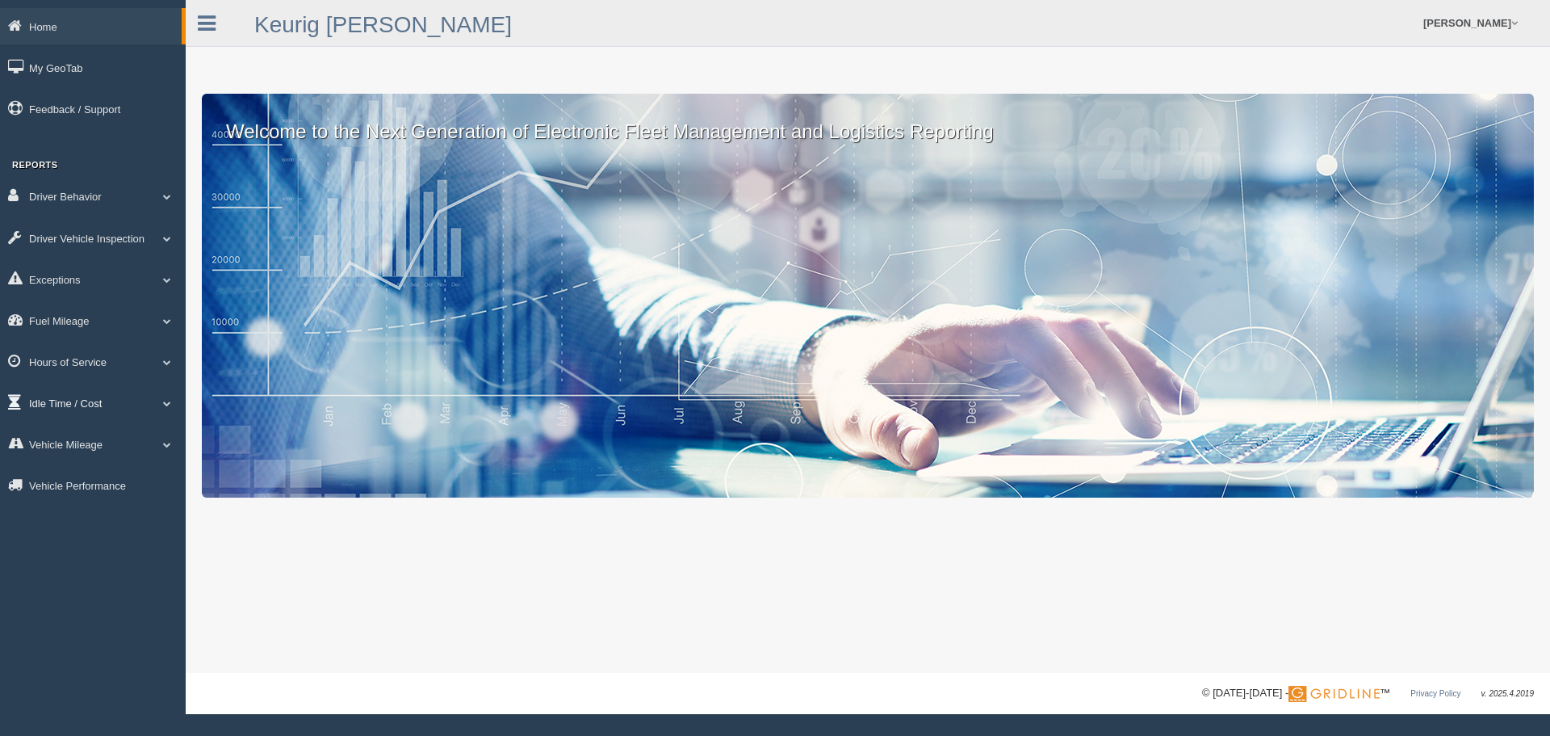
click at [40, 397] on link "Idle Time / Cost" at bounding box center [93, 402] width 186 height 36
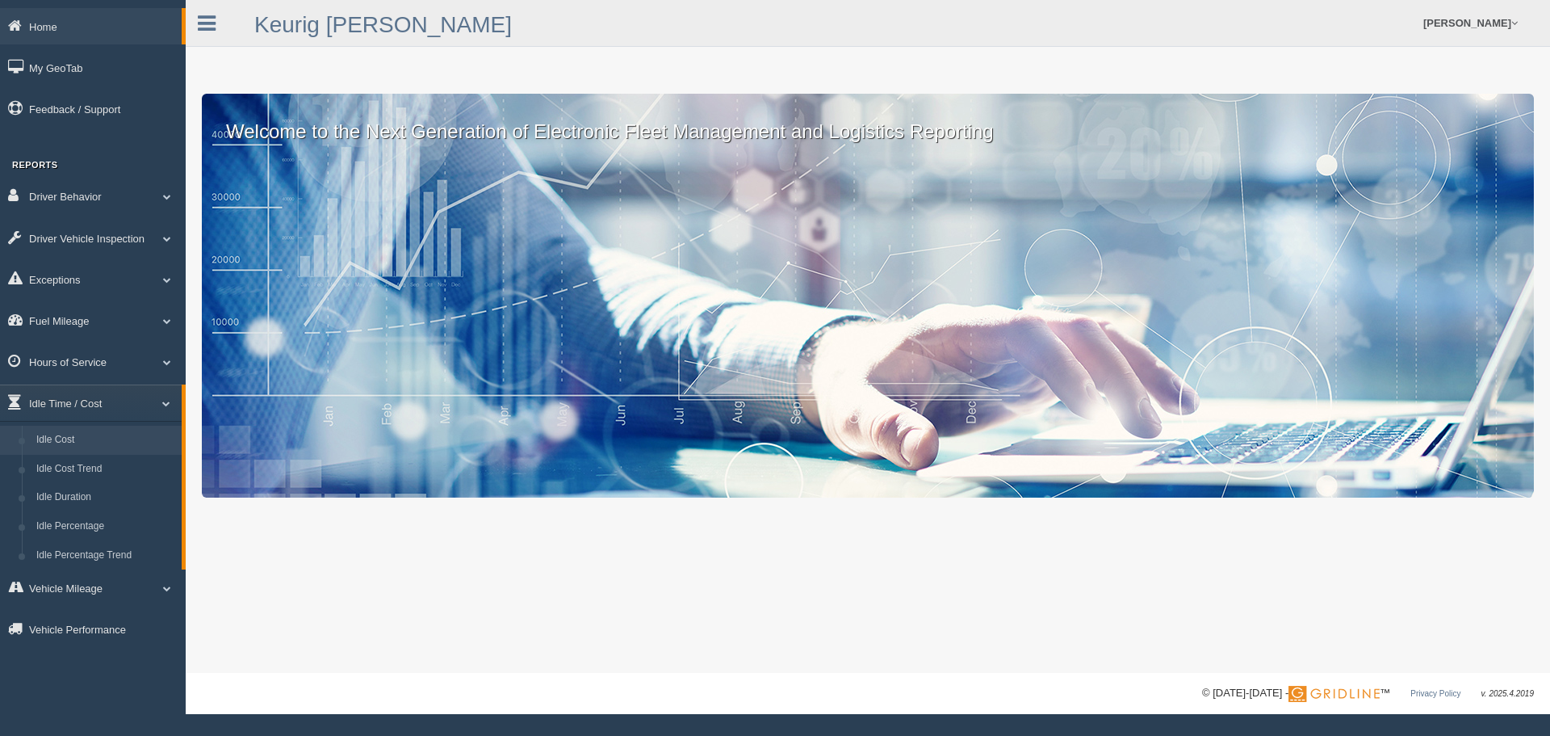
click at [64, 436] on link "Idle Cost" at bounding box center [105, 440] width 153 height 29
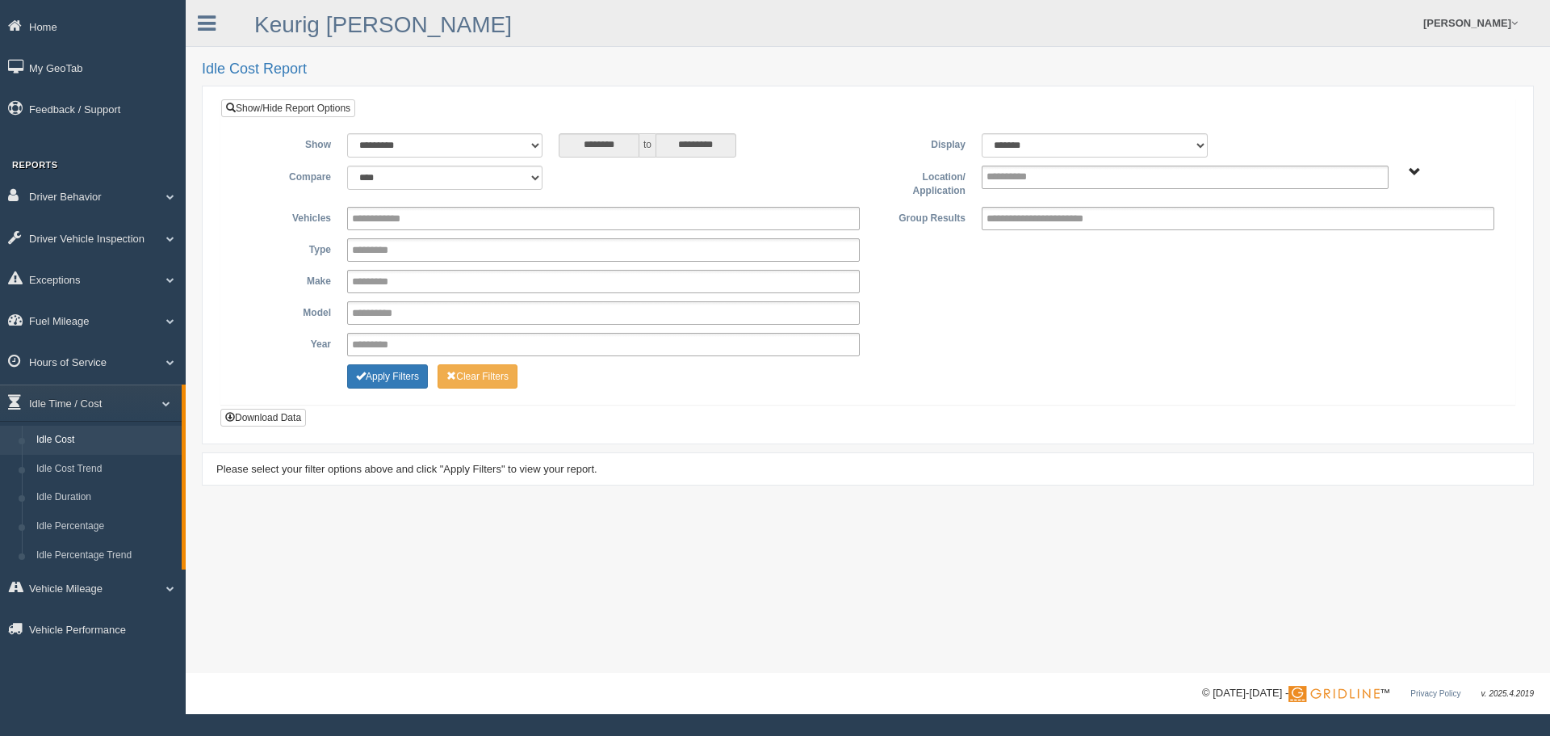
click at [1411, 168] on span "Plains - OTR" at bounding box center [1415, 172] width 12 height 12
click at [1344, 228] on button "Plains - OTR" at bounding box center [1358, 230] width 75 height 18
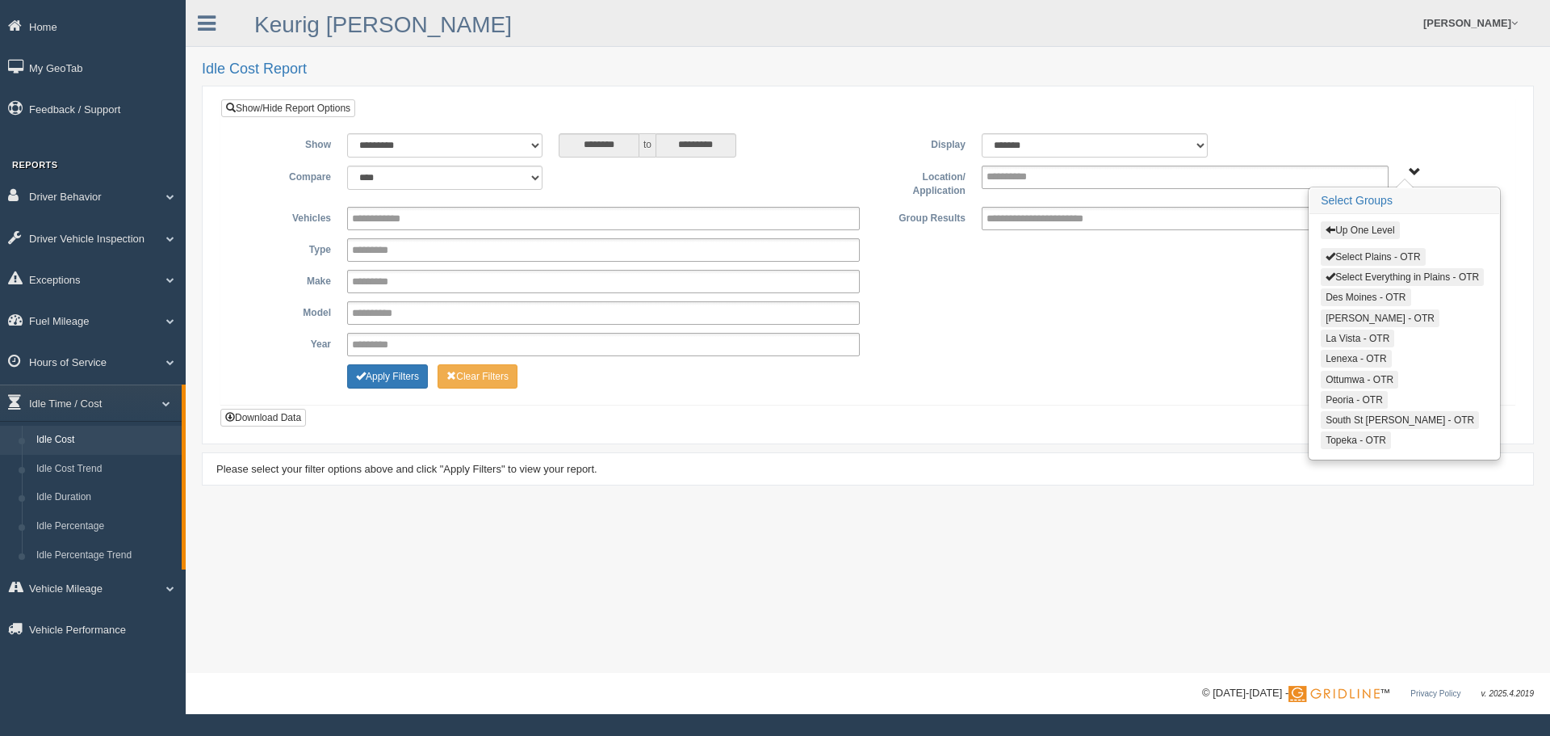
click at [1330, 254] on span "button" at bounding box center [1331, 256] width 10 height 10
click at [1335, 268] on button "Select Everything in Plains - OTR" at bounding box center [1402, 277] width 163 height 18
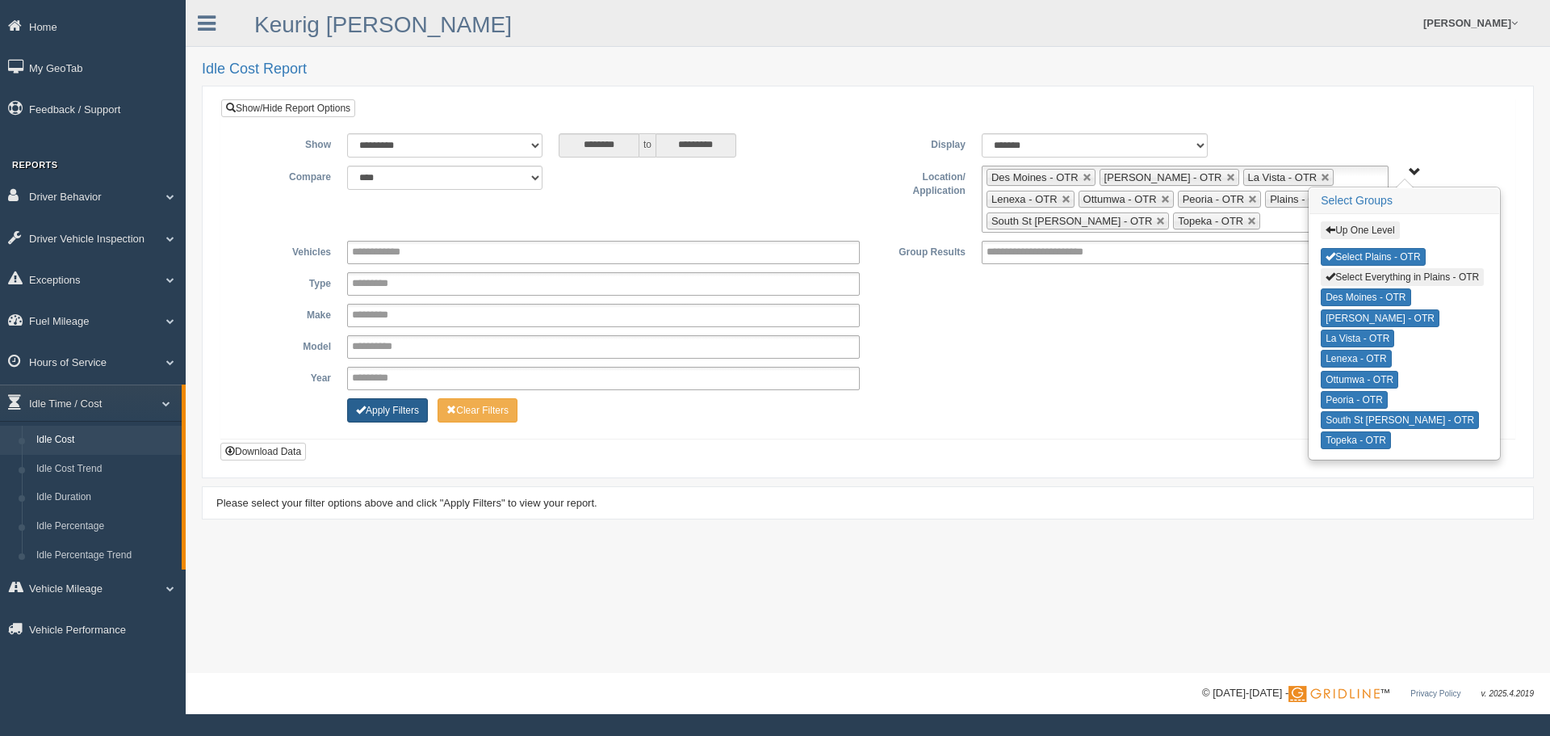
click at [391, 415] on button "Apply Filters" at bounding box center [387, 410] width 81 height 24
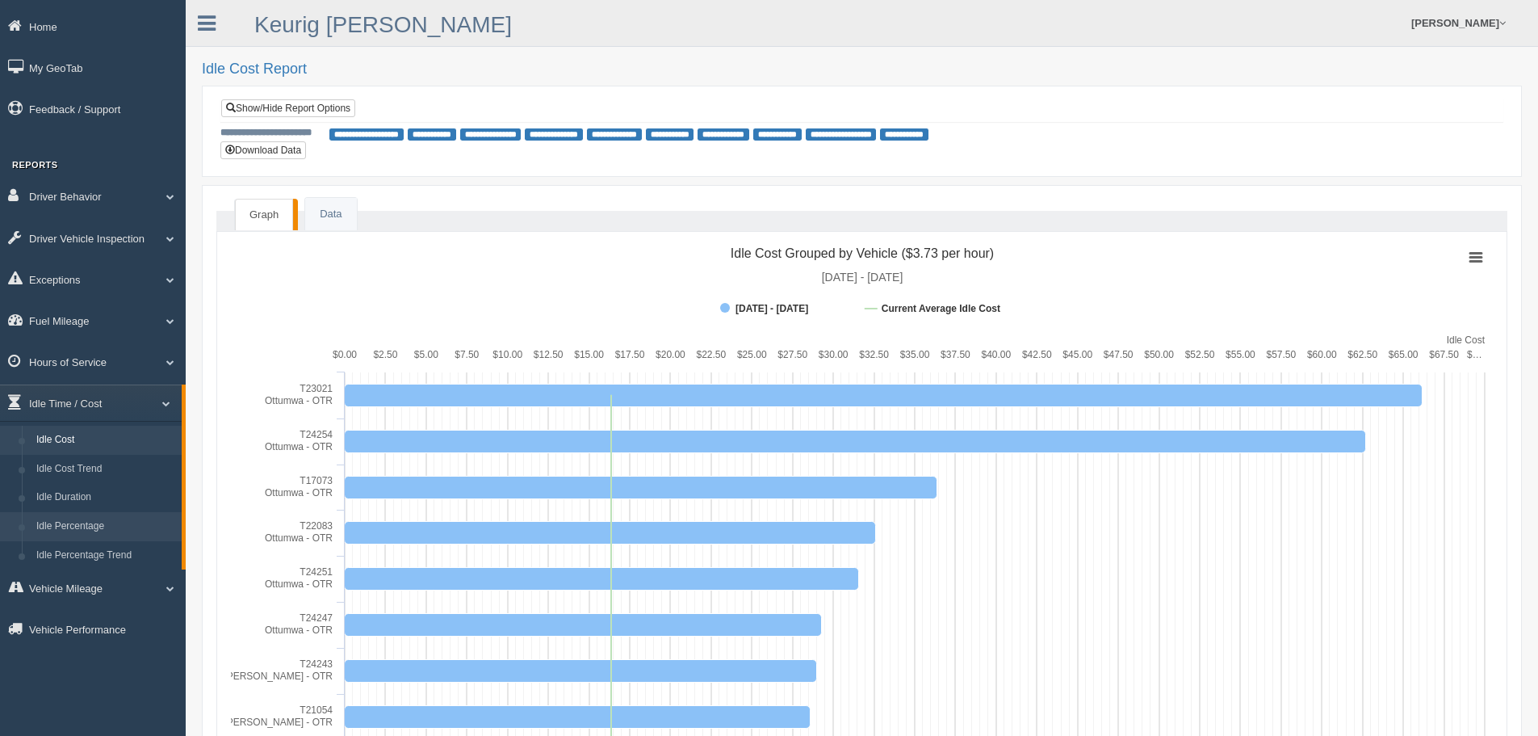
click at [40, 524] on link "Idle Percentage" at bounding box center [105, 526] width 153 height 29
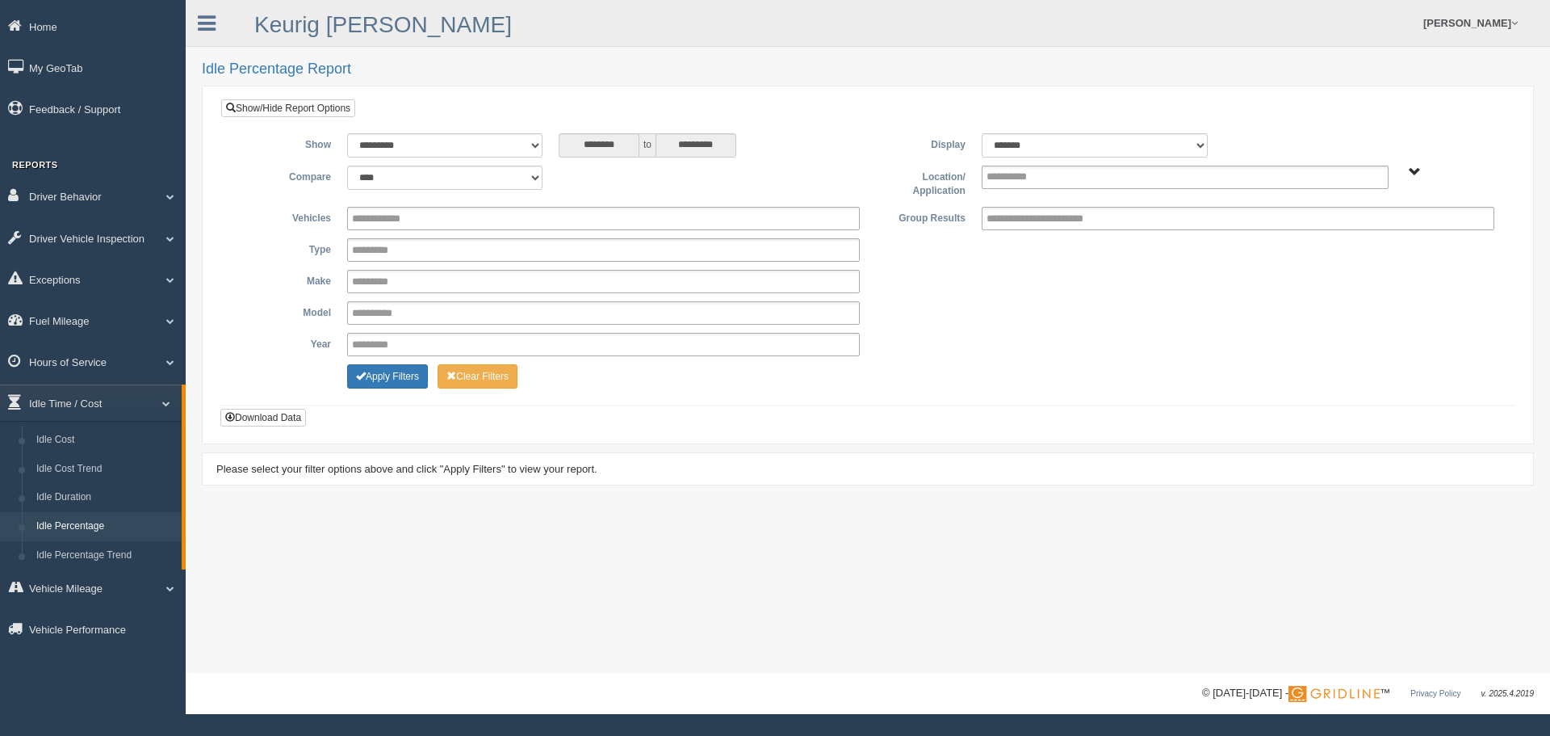
click at [1409, 167] on span "Plains - OTR" at bounding box center [1415, 172] width 12 height 12
click at [1354, 235] on button "Plains - OTR" at bounding box center [1358, 230] width 75 height 18
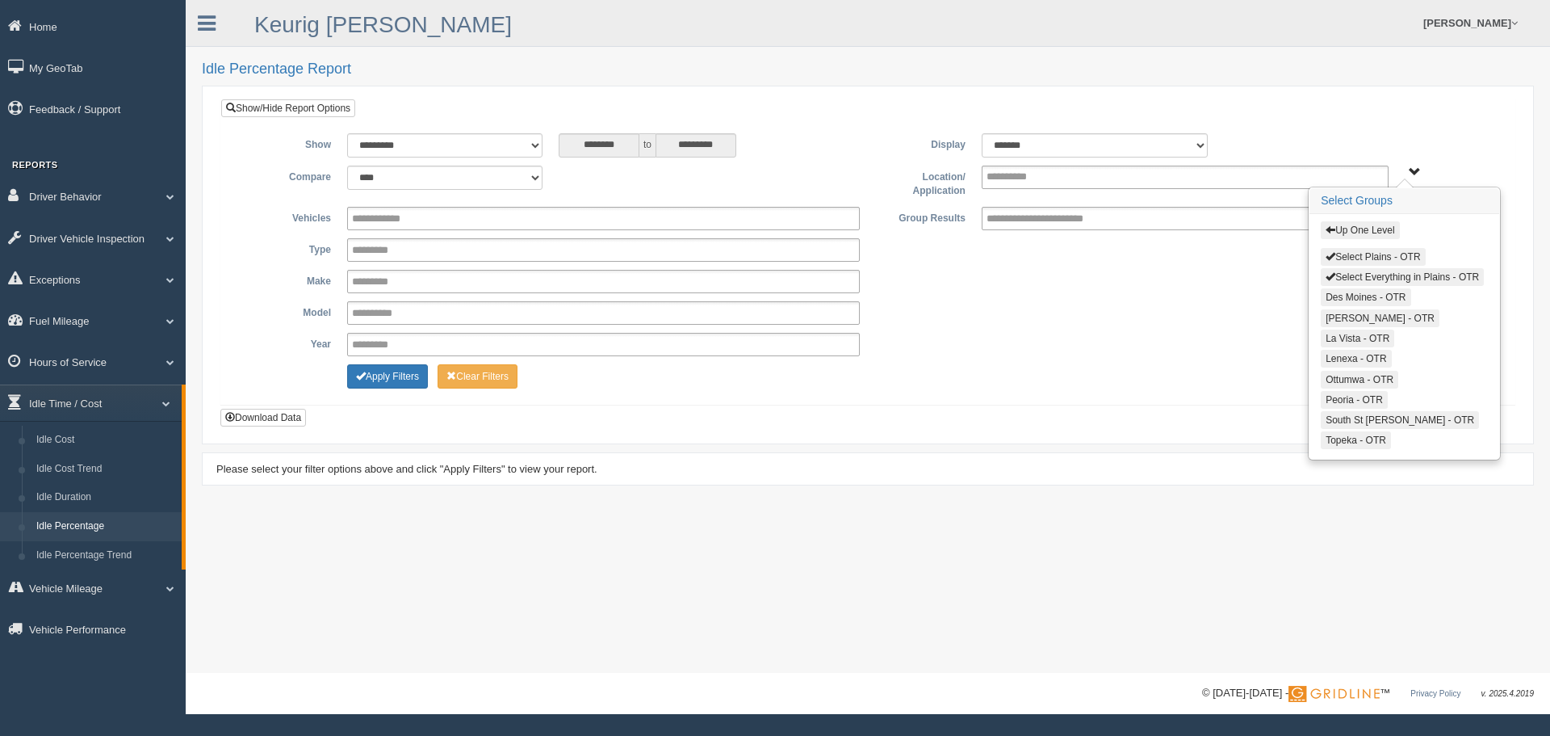
click at [1335, 256] on span "button" at bounding box center [1331, 256] width 10 height 10
click at [1338, 272] on button "Select Everything in Plains - OTR" at bounding box center [1402, 277] width 163 height 18
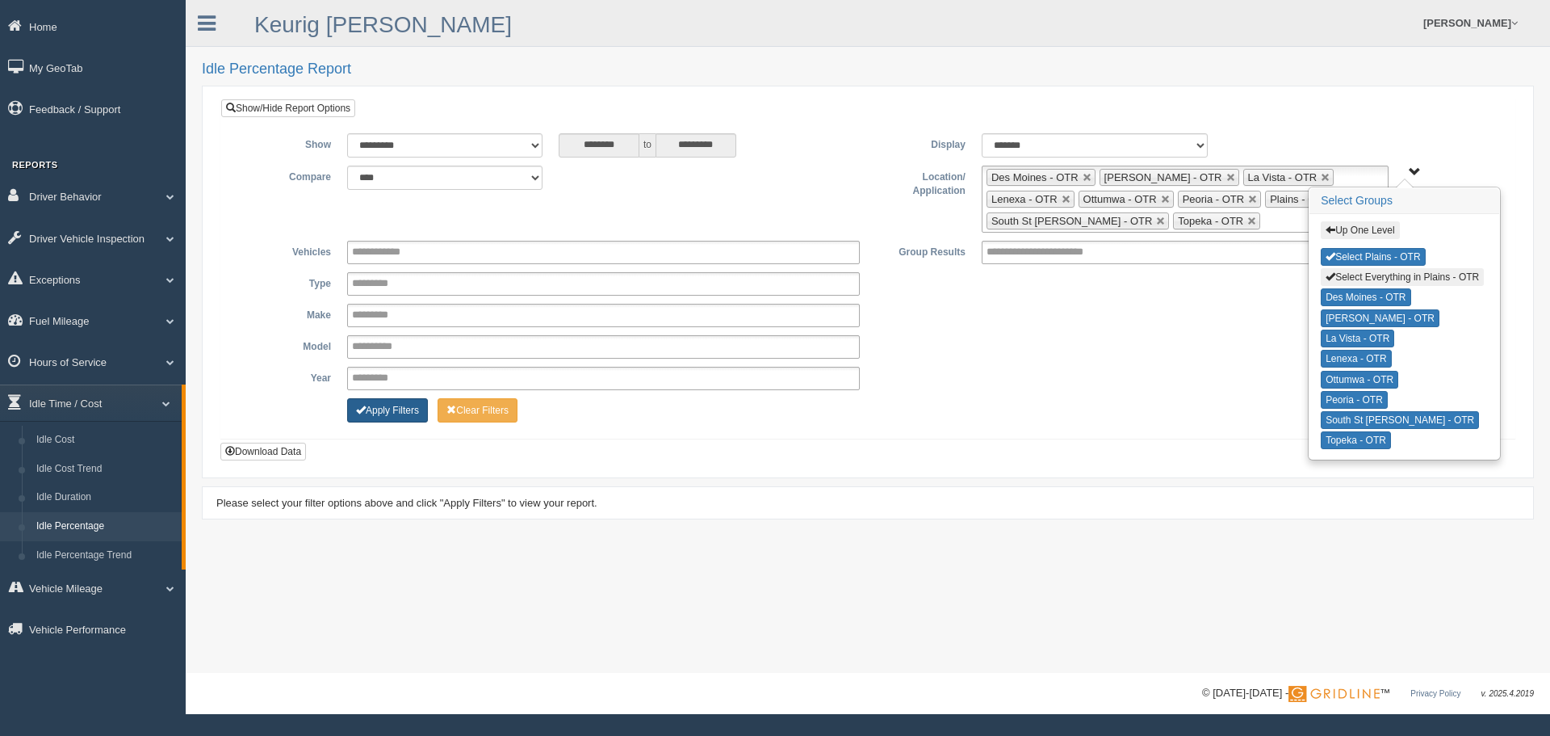
click at [375, 413] on button "Apply Filters" at bounding box center [387, 410] width 81 height 24
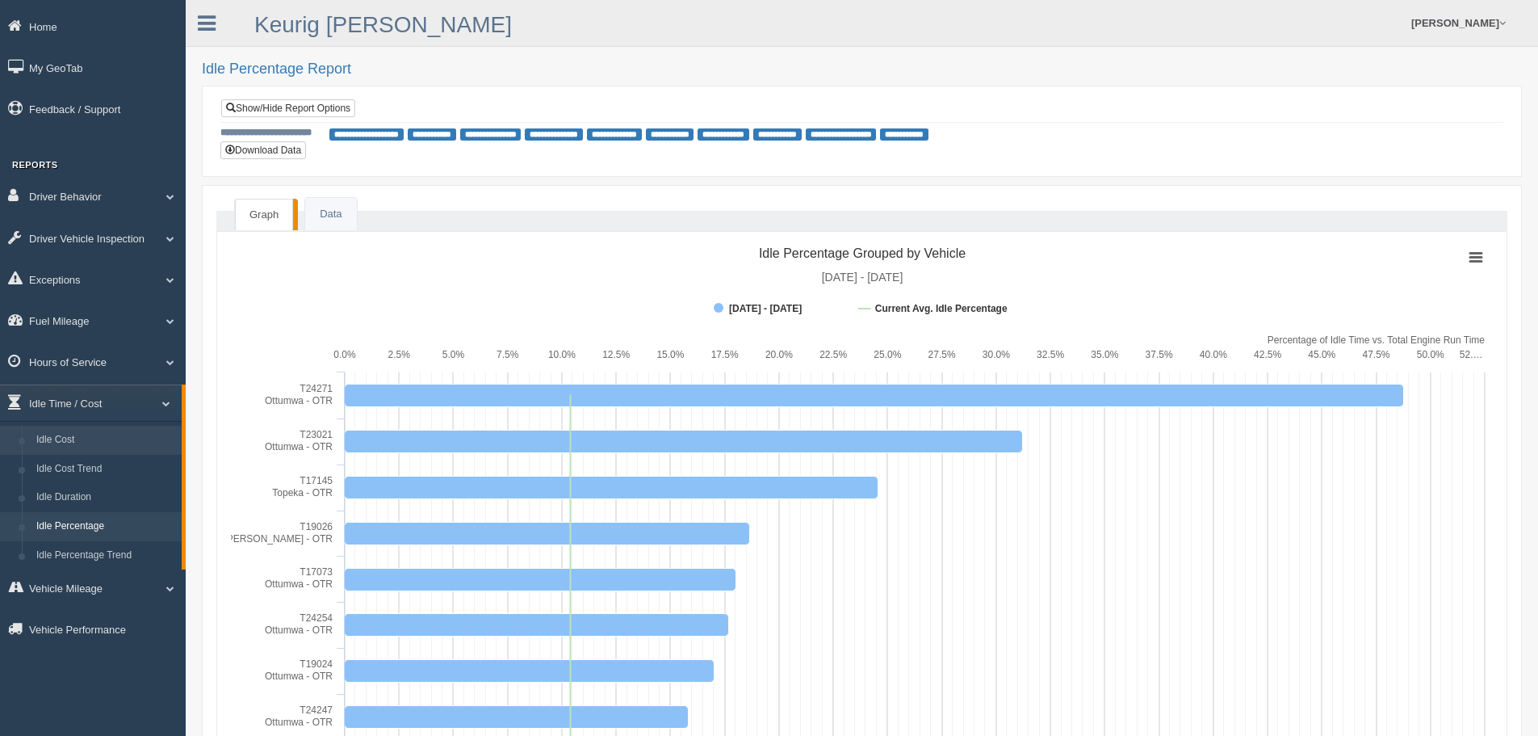
click at [62, 437] on link "Idle Cost" at bounding box center [105, 440] width 153 height 29
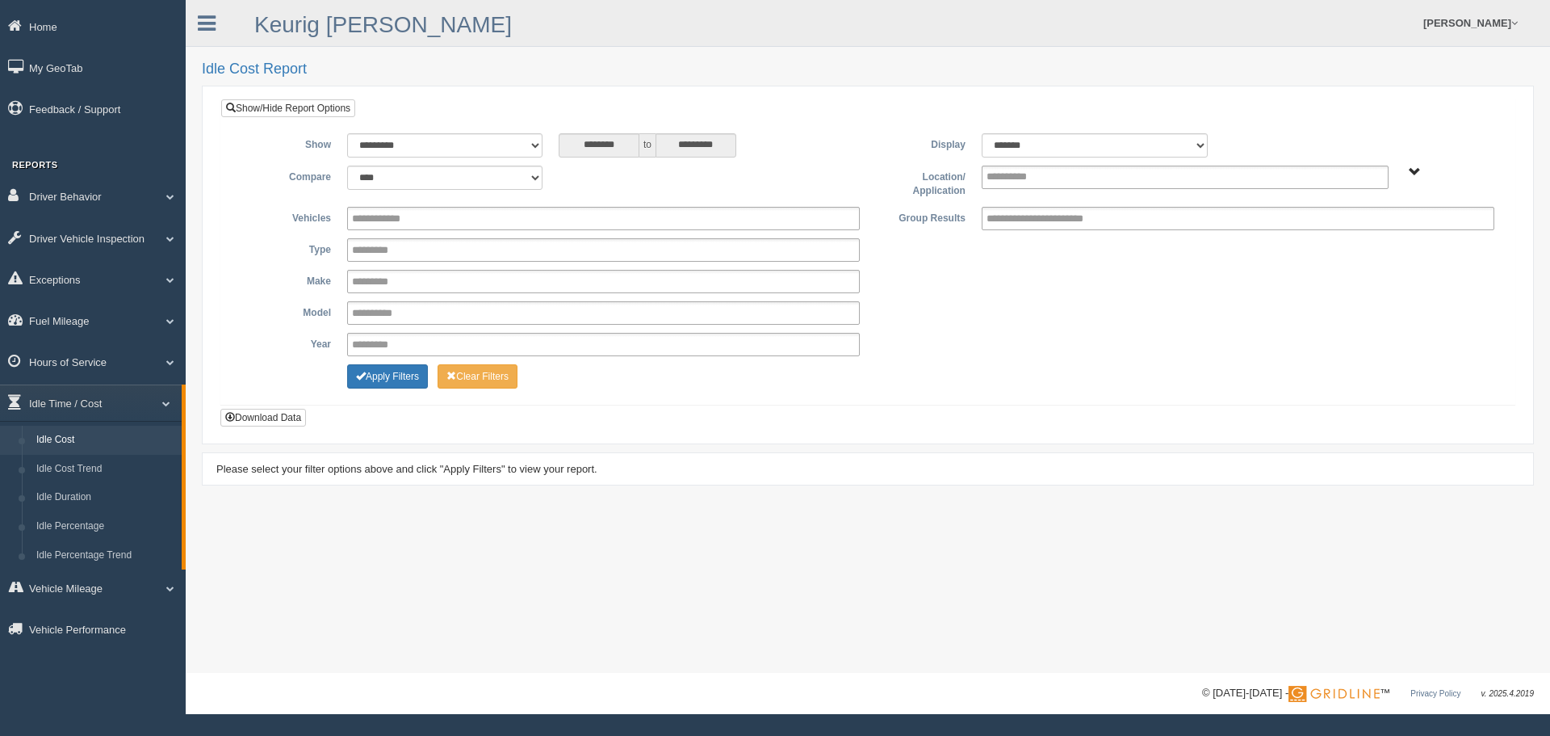
click at [1406, 169] on div "Plains - OTR" at bounding box center [1450, 172] width 90 height 12
click at [1412, 170] on span "Plains - OTR" at bounding box center [1415, 172] width 12 height 12
click at [1346, 232] on button "Plains - OTR" at bounding box center [1358, 230] width 75 height 18
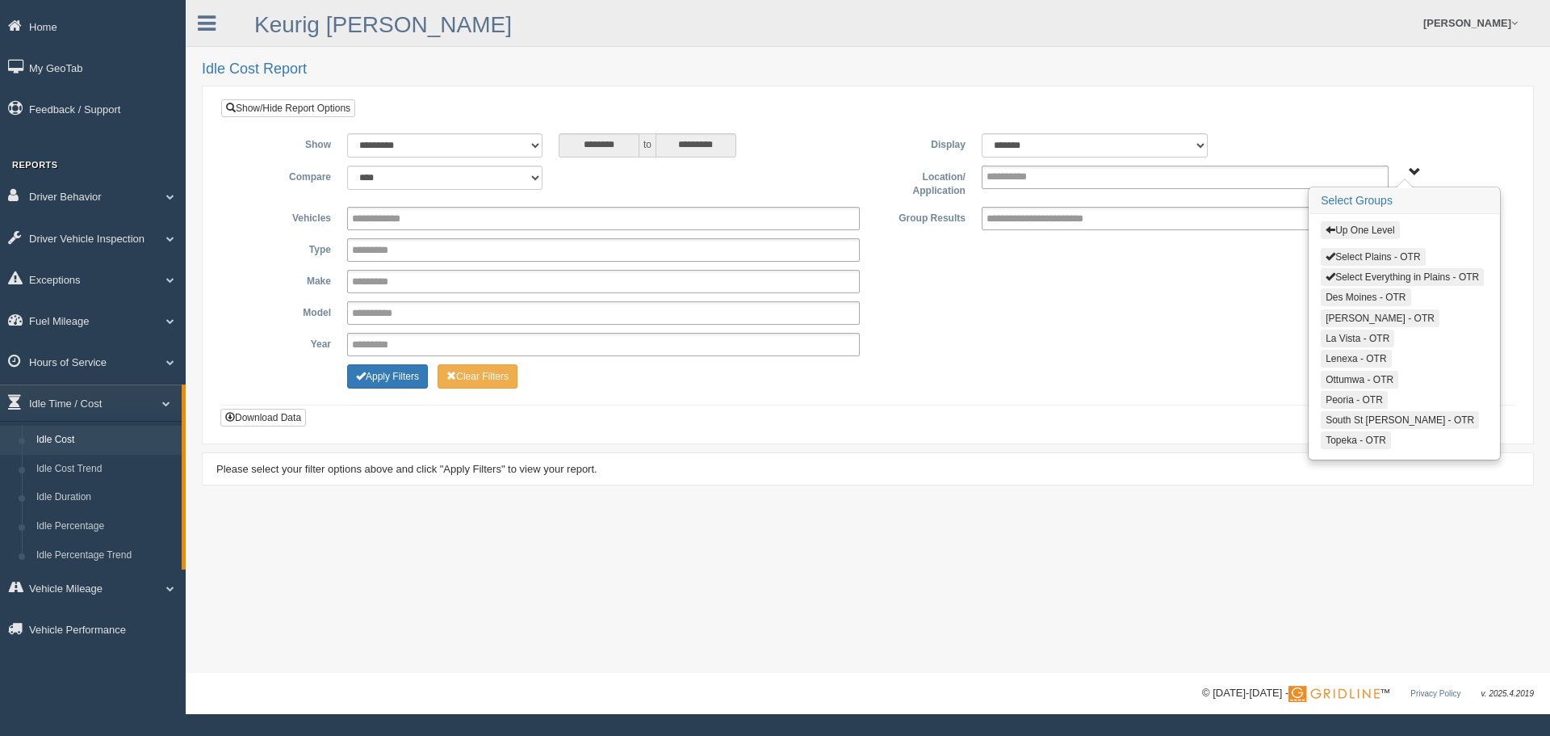
click at [1338, 254] on button "Select Plains - OTR" at bounding box center [1373, 257] width 104 height 18
click at [1340, 270] on button "Select Everything in Plains - OTR" at bounding box center [1402, 277] width 163 height 18
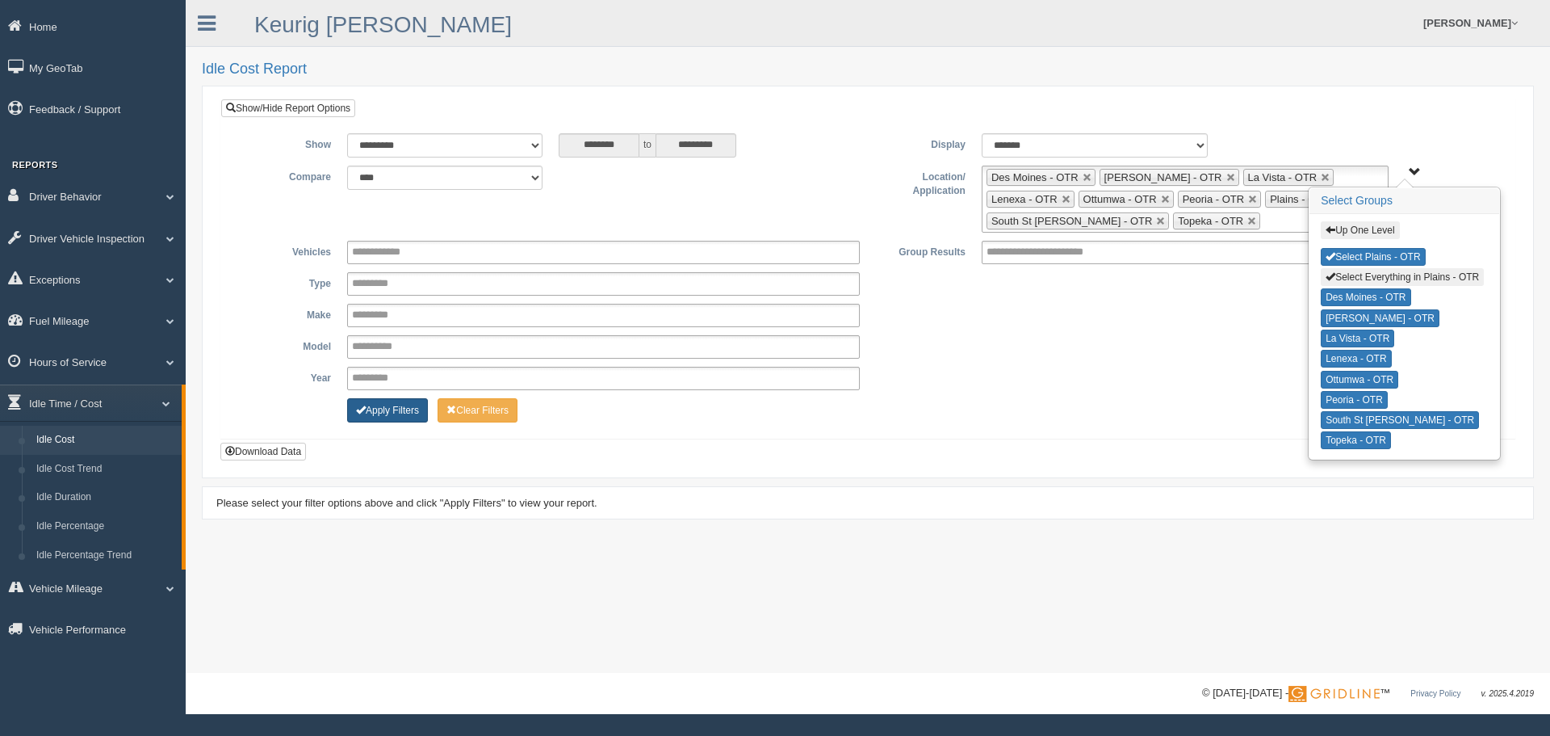
click at [377, 412] on button "Apply Filters" at bounding box center [387, 410] width 81 height 24
